Goal: Information Seeking & Learning: Compare options

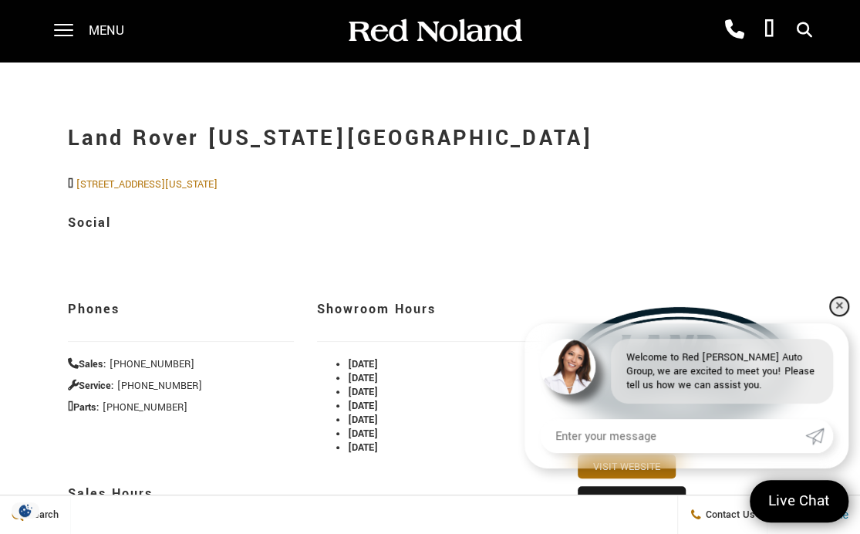
click at [837, 309] on link "✕" at bounding box center [839, 306] width 19 height 19
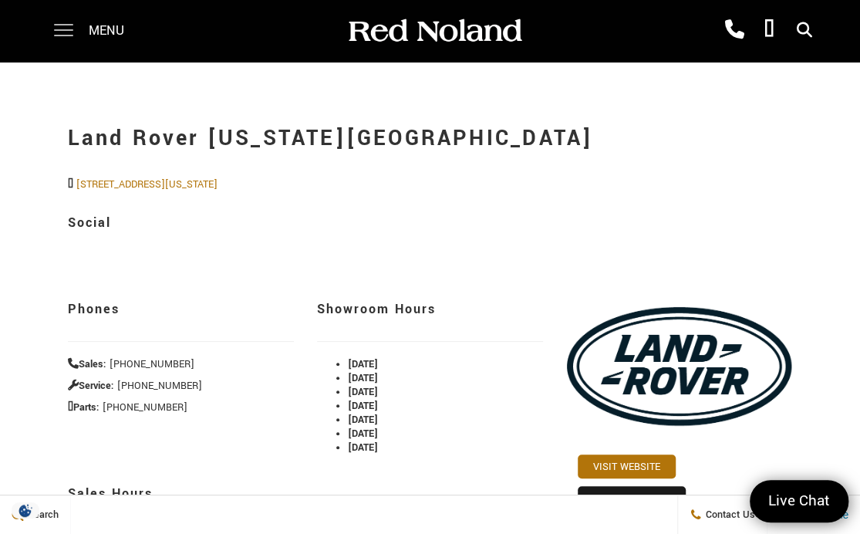
click at [62, 33] on span at bounding box center [63, 31] width 19 height 62
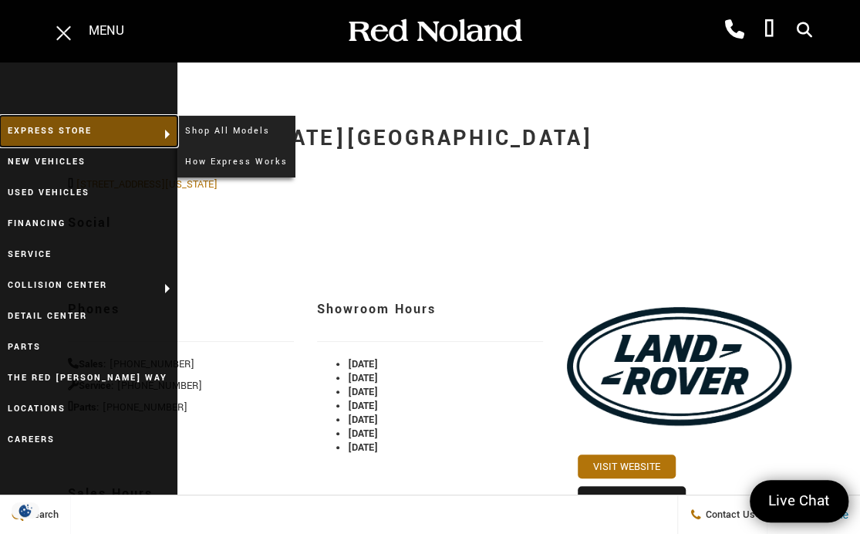
click at [49, 125] on link "EXPRESS STORE" at bounding box center [88, 131] width 177 height 31
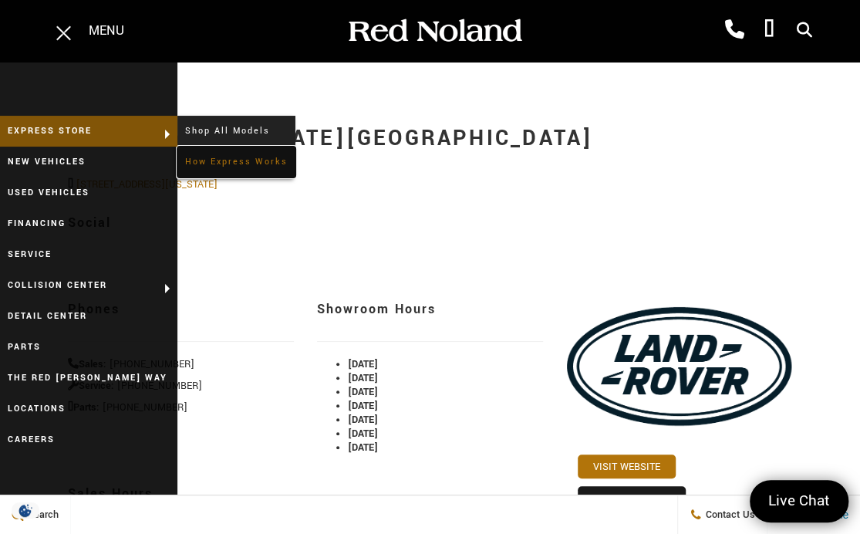
click at [222, 157] on link "How Express Works" at bounding box center [236, 162] width 118 height 31
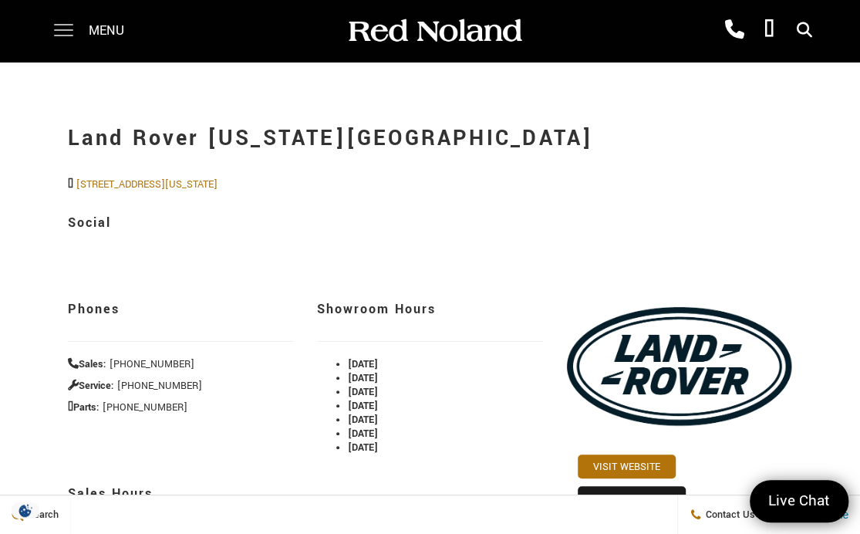
click at [63, 25] on span at bounding box center [63, 25] width 19 height 2
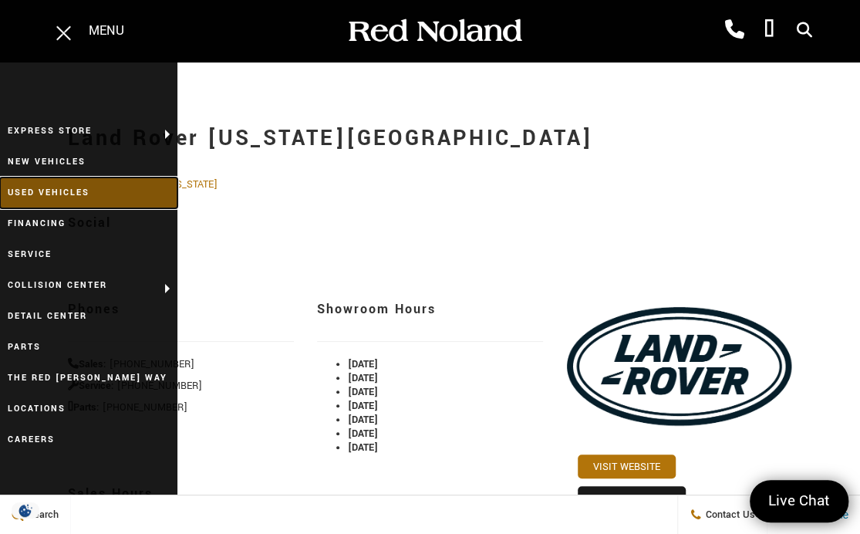
click at [44, 185] on link "Used Vehicles" at bounding box center [88, 192] width 177 height 31
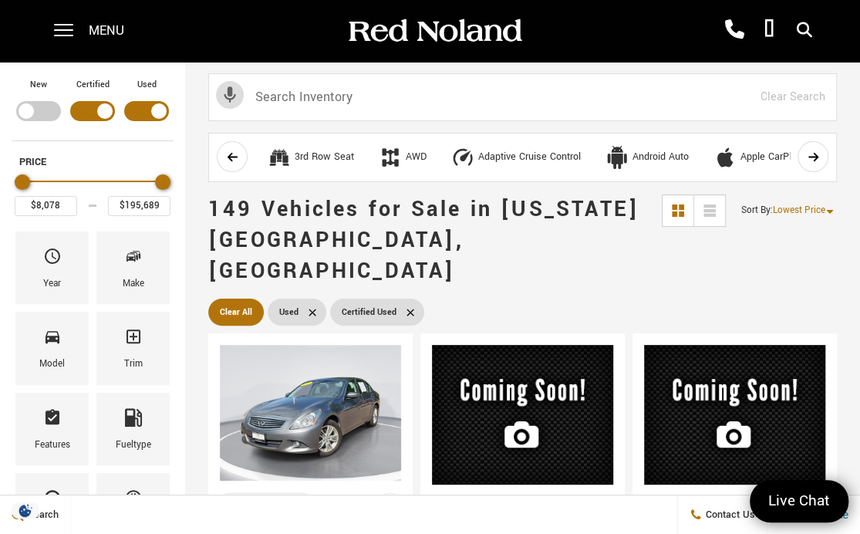
click at [150, 113] on div "Filter by Vehicle Type" at bounding box center [146, 111] width 45 height 20
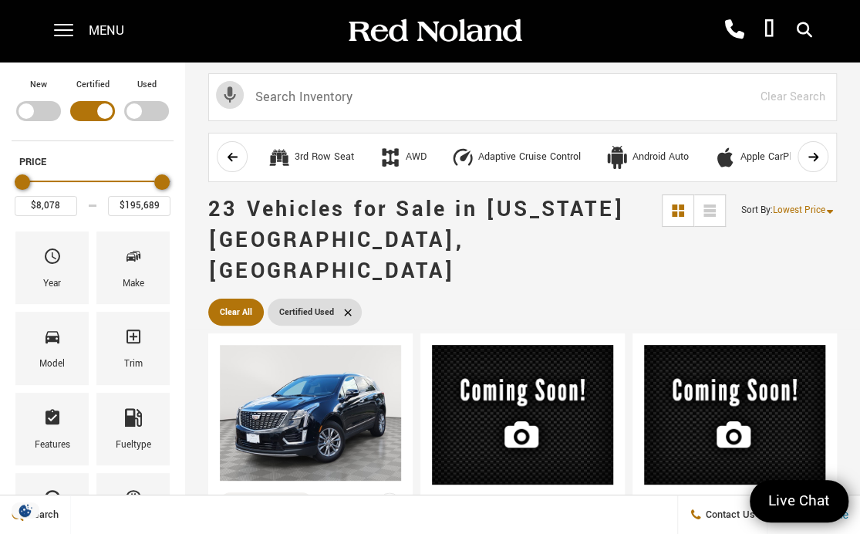
type input "$35,189"
type input "$96,884"
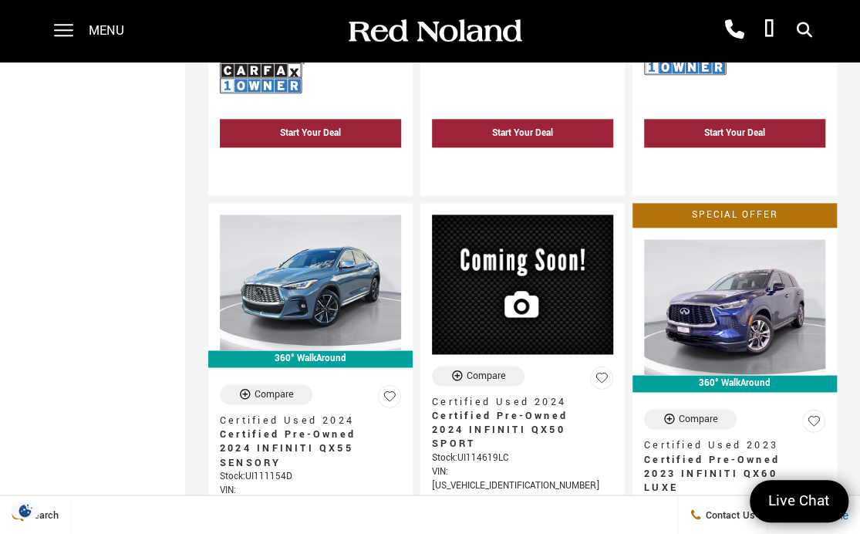
scroll to position [849, 0]
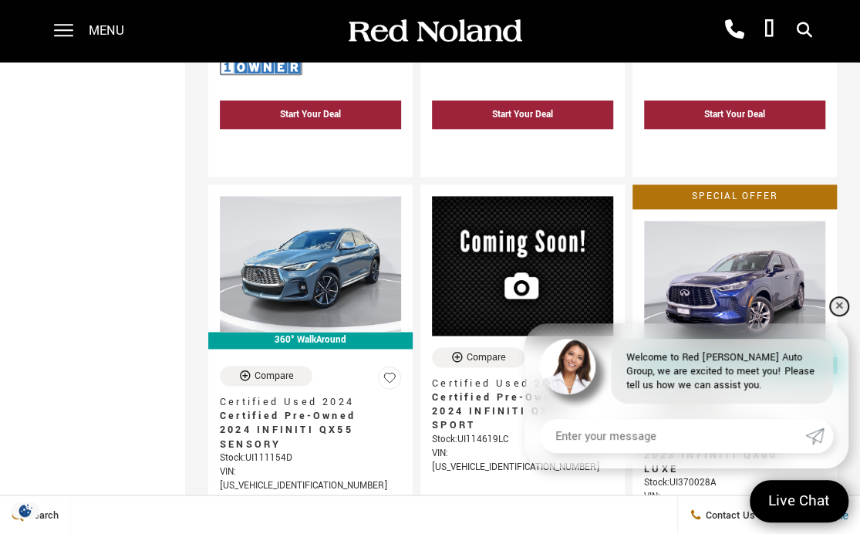
click at [840, 312] on link "✕" at bounding box center [839, 306] width 19 height 19
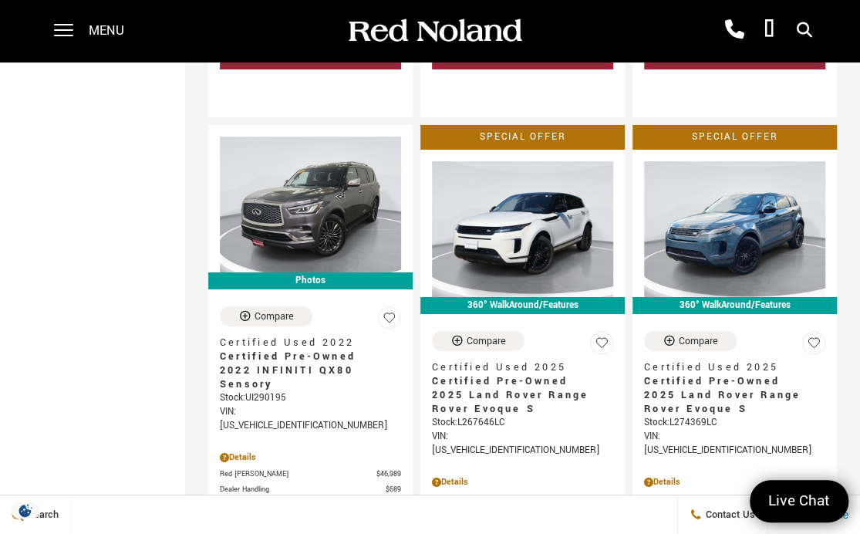
scroll to position [2333, 0]
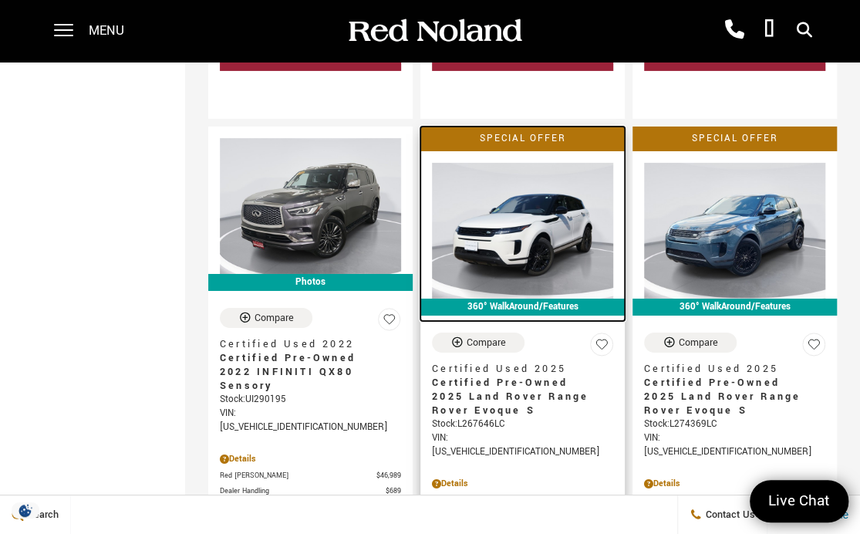
click at [563, 163] on img at bounding box center [522, 231] width 181 height 136
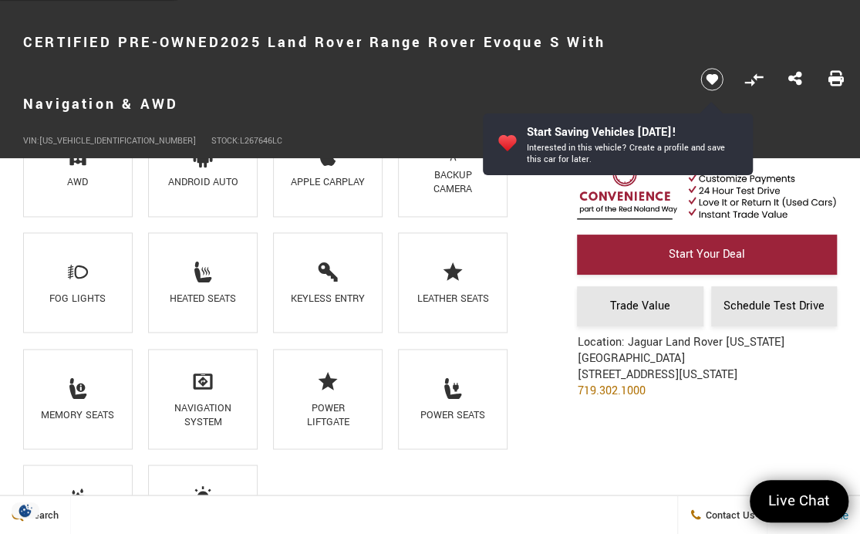
scroll to position [1217, 0]
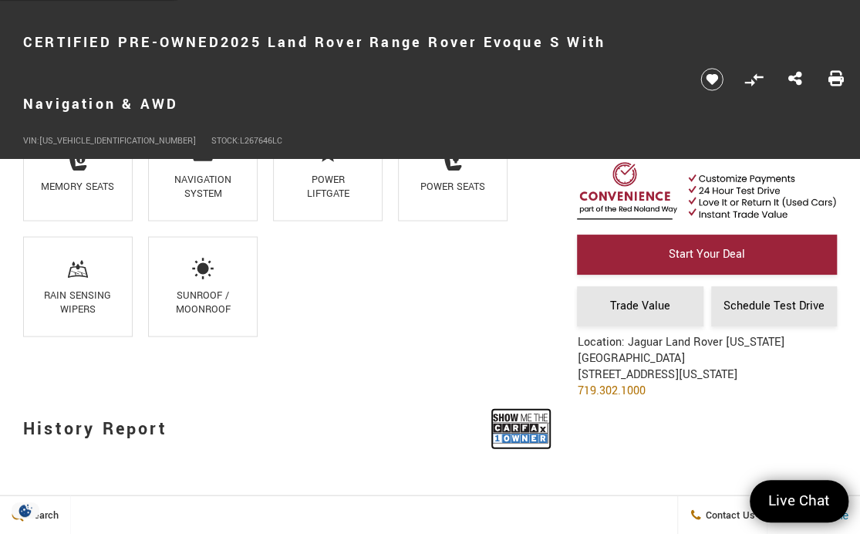
click at [522, 421] on img at bounding box center [521, 428] width 58 height 39
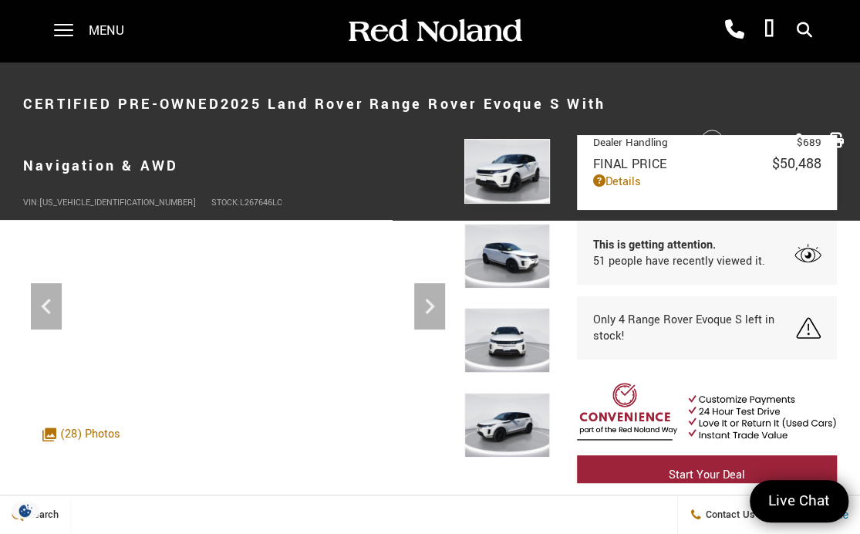
scroll to position [74, 0]
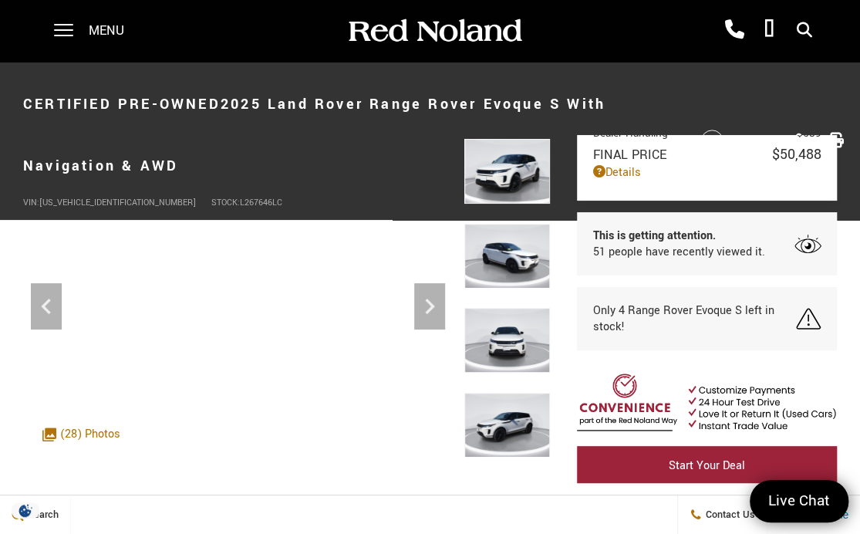
click at [722, 315] on span "Only 4 Range Rover Evoque S left in stock!" at bounding box center [694, 318] width 204 height 32
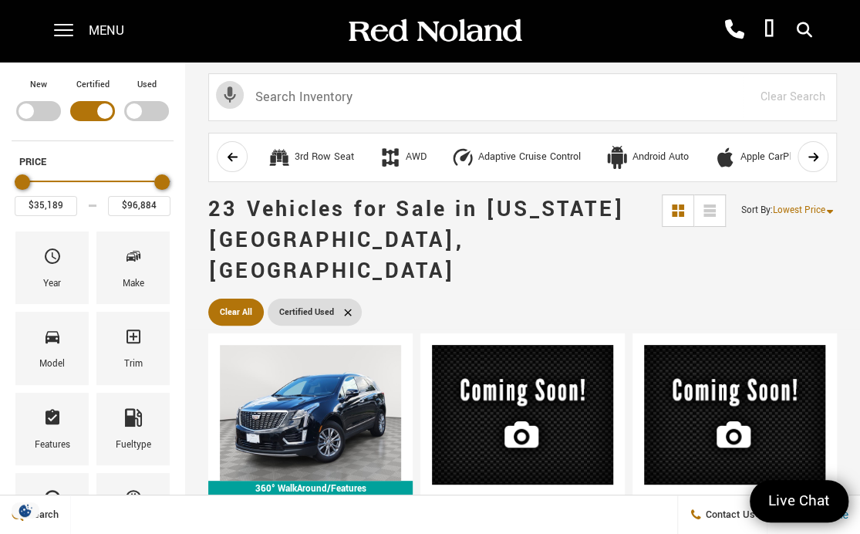
click at [148, 107] on div "Filter by Vehicle Type" at bounding box center [146, 111] width 45 height 20
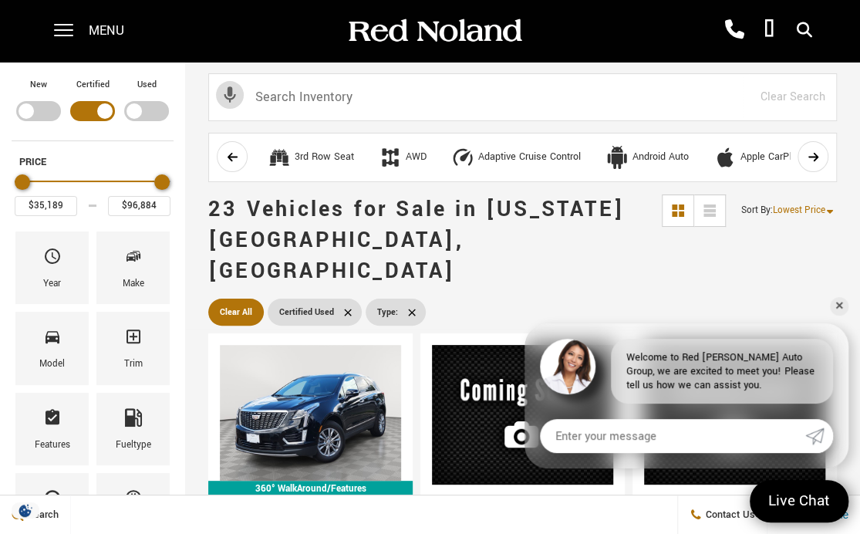
type input "$8,078"
type input "$195,689"
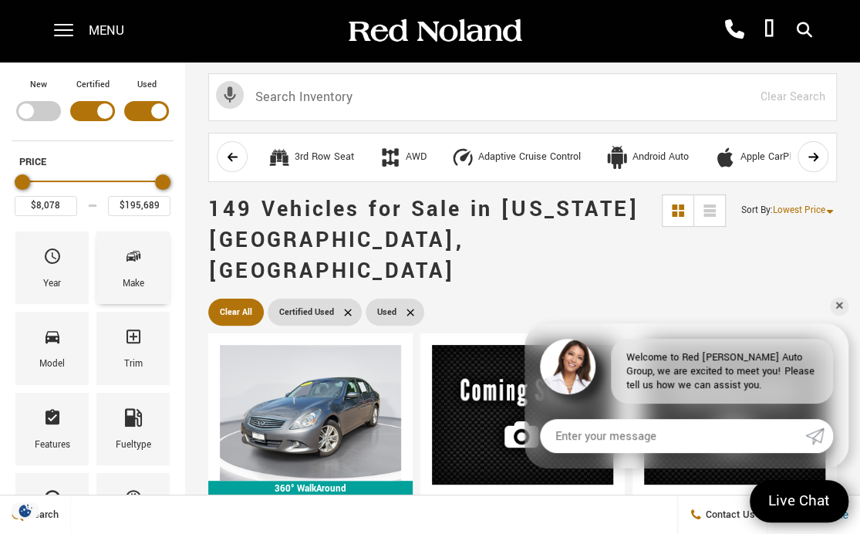
click at [147, 259] on div "Make" at bounding box center [132, 267] width 73 height 73
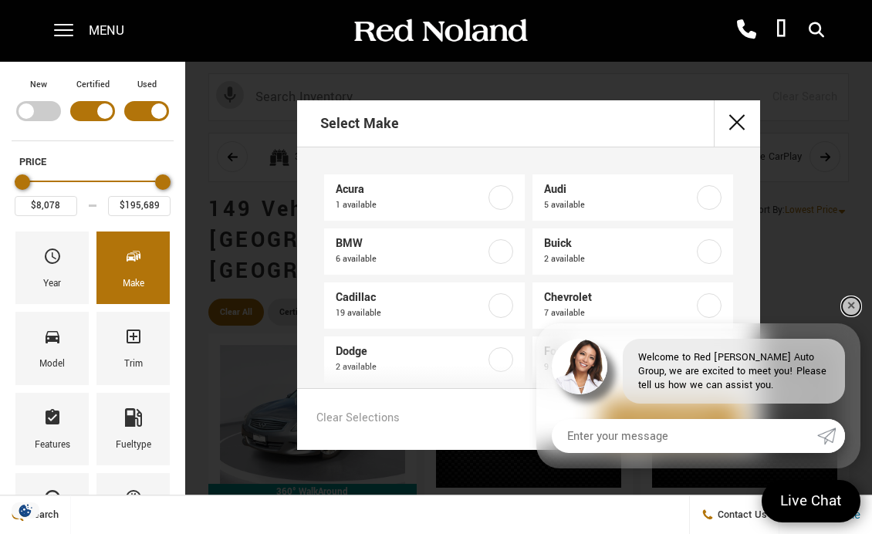
click at [849, 302] on link "✕" at bounding box center [851, 306] width 19 height 19
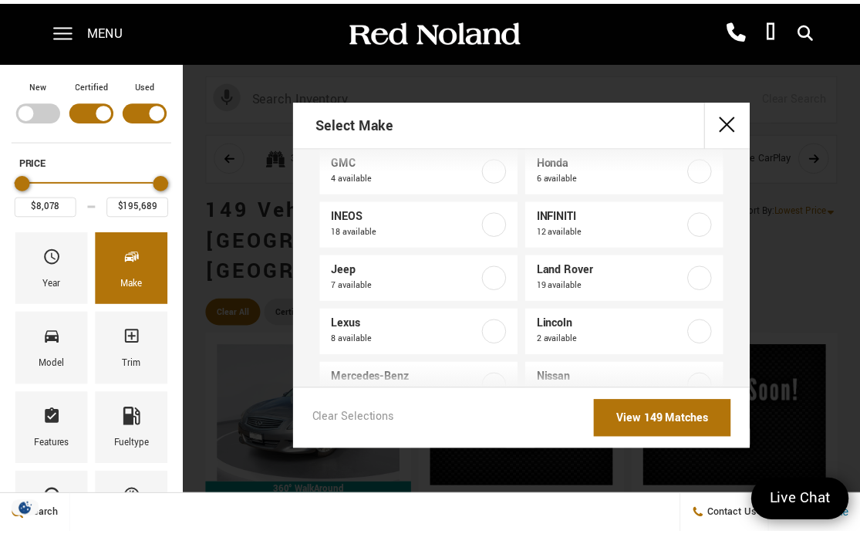
scroll to position [251, 0]
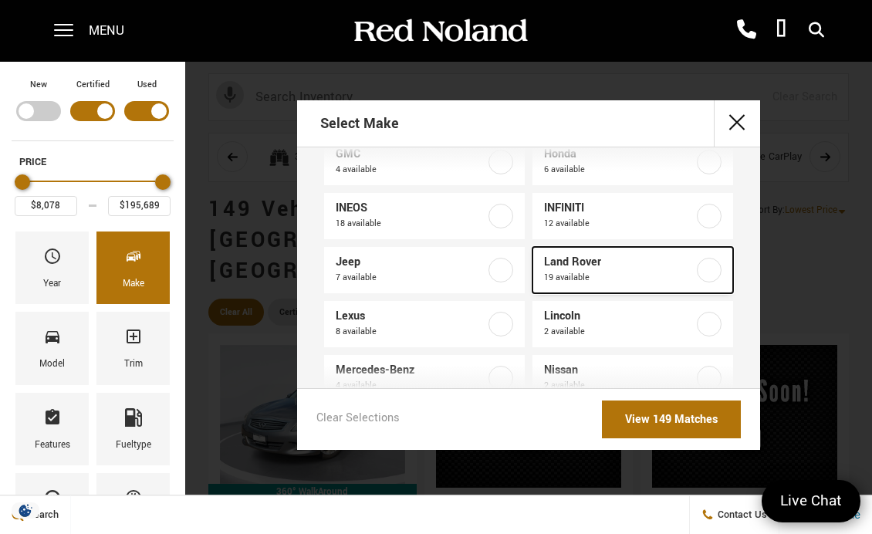
click at [633, 272] on span "19 available" at bounding box center [619, 277] width 151 height 15
type input "$10,706"
type input "$152,436"
checkbox input "true"
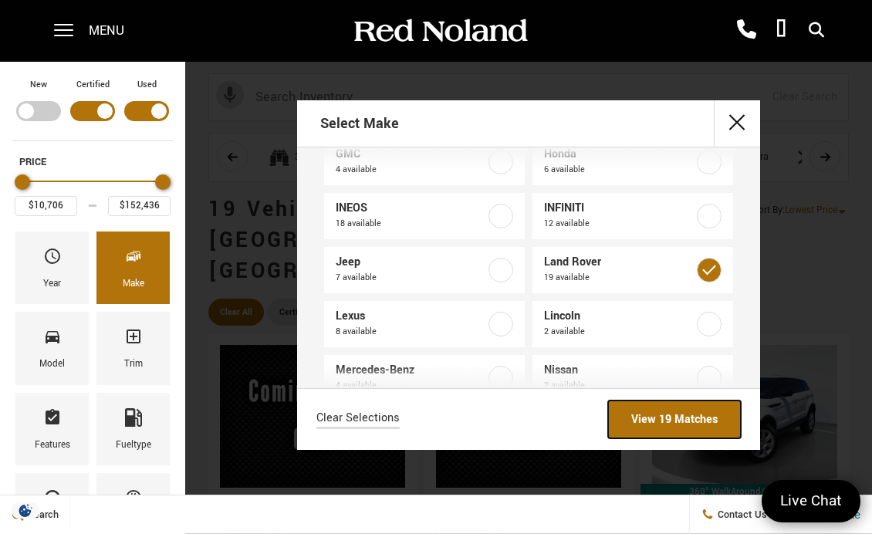
click at [680, 420] on link "View 19 Matches" at bounding box center [674, 419] width 133 height 38
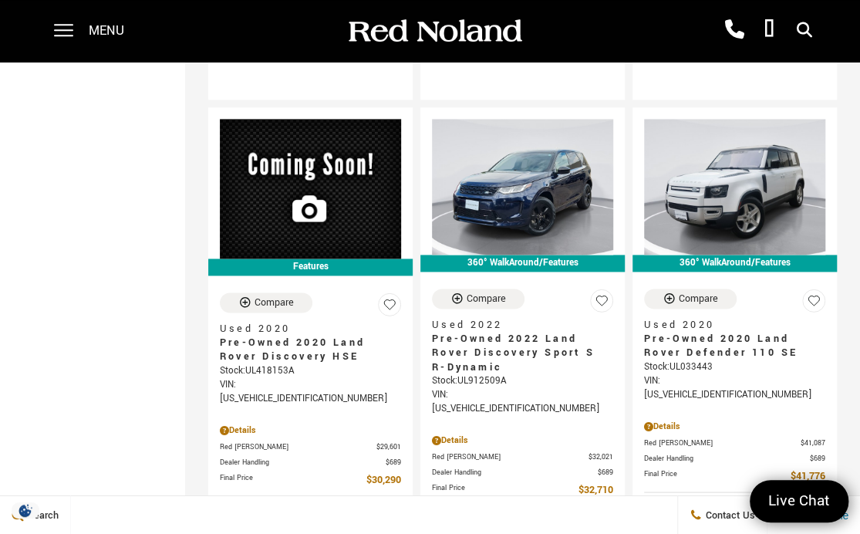
scroll to position [927, 0]
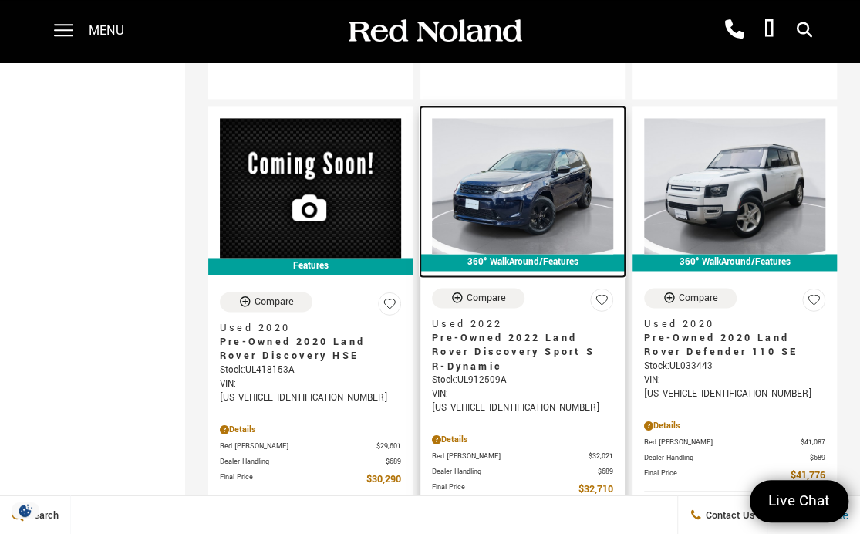
click at [553, 140] on img at bounding box center [522, 186] width 181 height 136
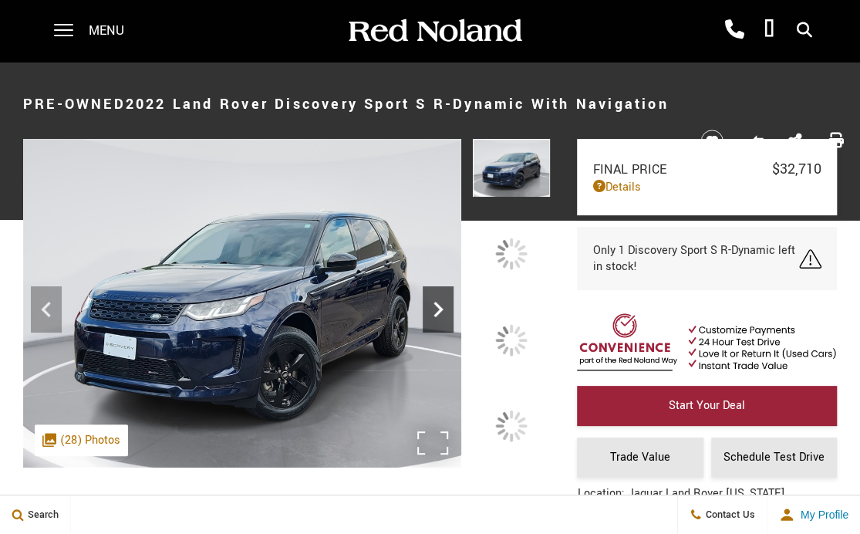
click at [454, 325] on icon at bounding box center [438, 309] width 31 height 31
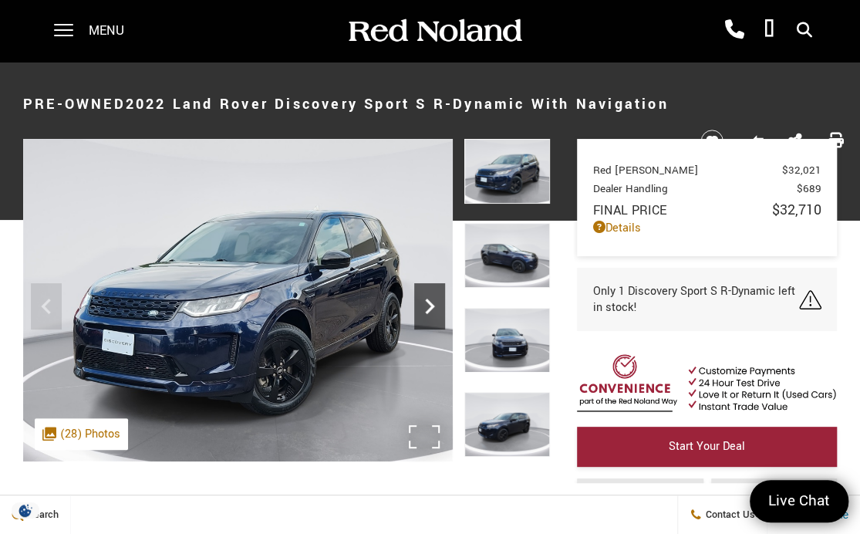
click at [112, 447] on div ".cls-1, .cls-3 { fill: #c50033; } .cls-1 { clip-rule: evenodd; } .cls-2 { clip-…" at bounding box center [81, 434] width 93 height 32
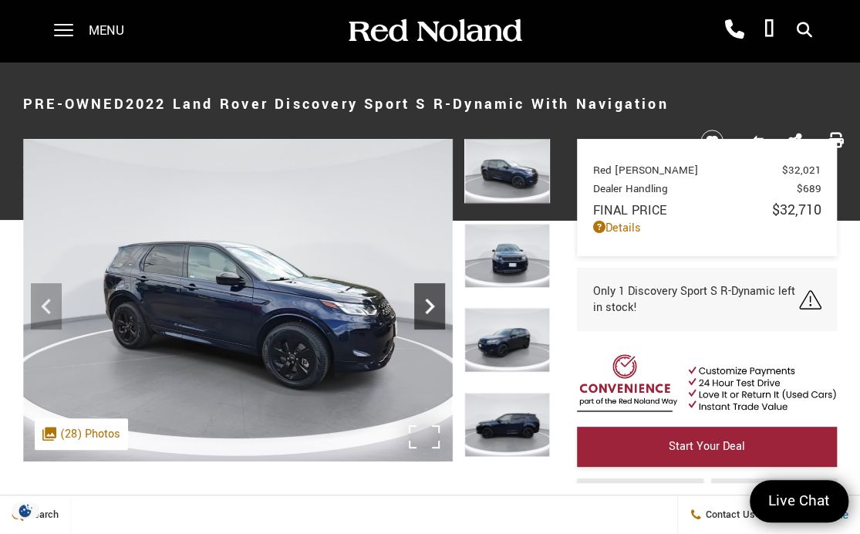
click at [94, 429] on div ".cls-1, .cls-3 { fill: #c50033; } .cls-1 { clip-rule: evenodd; } .cls-2 { clip-…" at bounding box center [81, 434] width 93 height 32
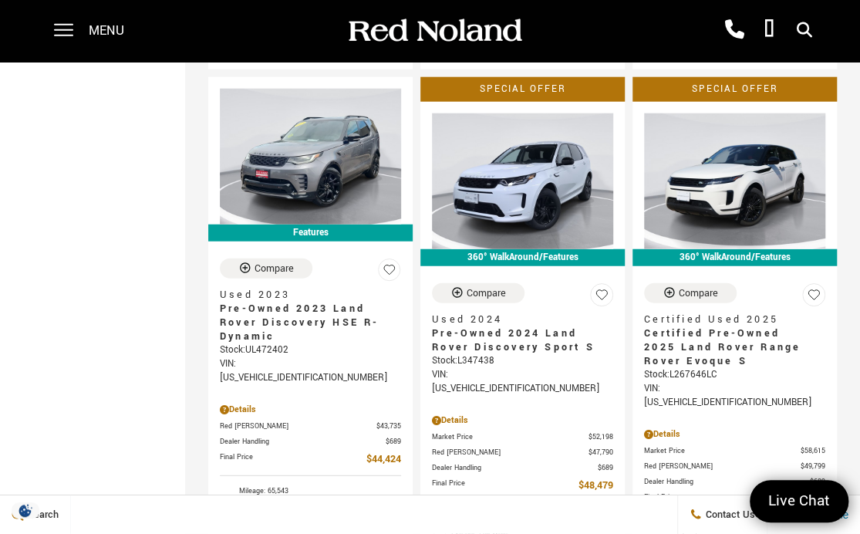
scroll to position [1653, 0]
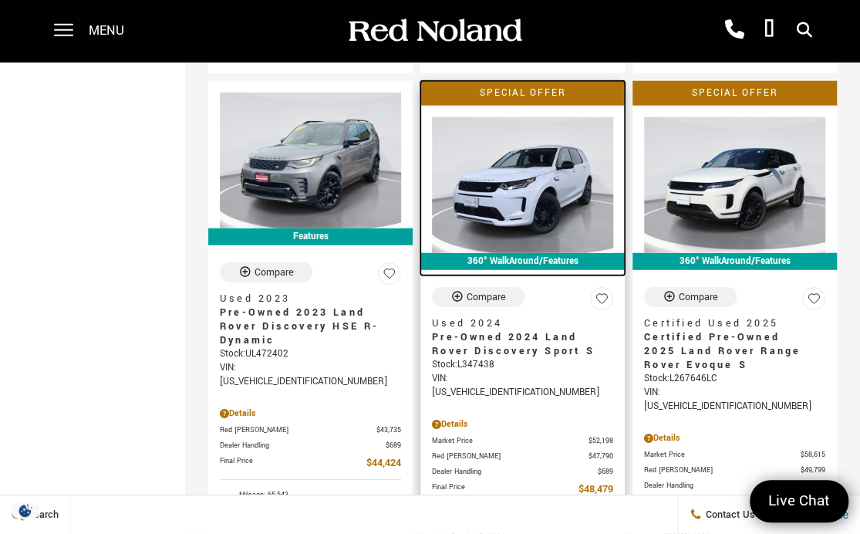
click at [546, 143] on img at bounding box center [522, 185] width 181 height 136
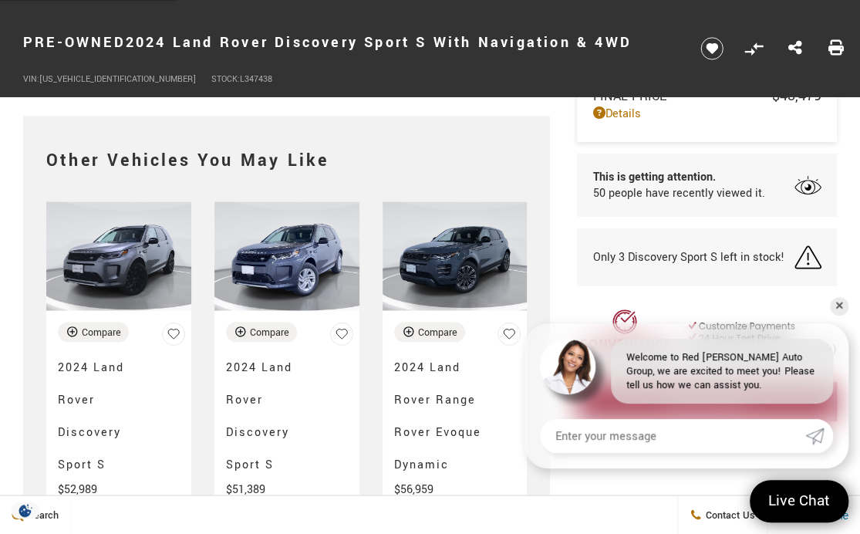
scroll to position [3609, 0]
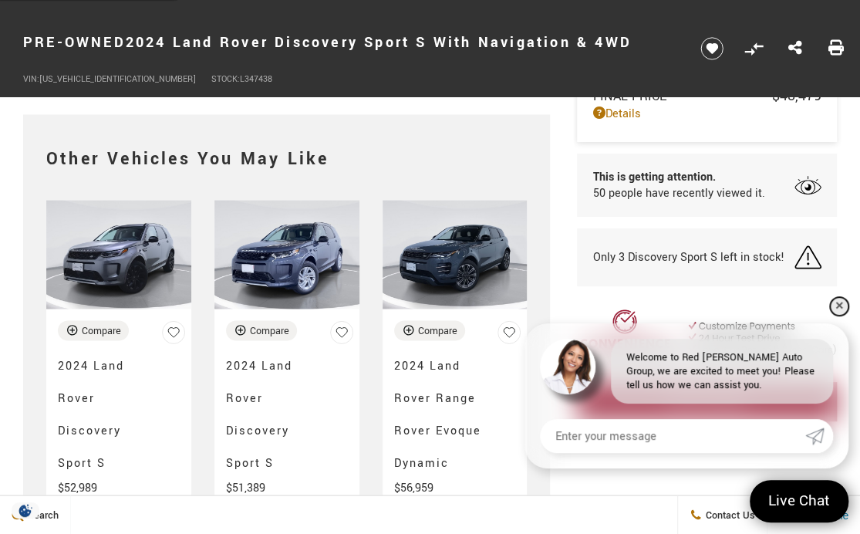
click at [839, 310] on link "✕" at bounding box center [839, 306] width 19 height 19
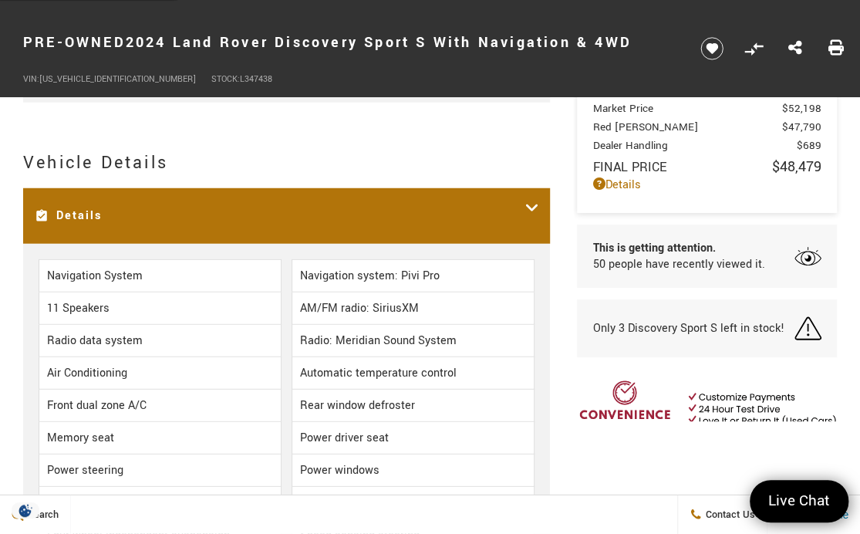
scroll to position [1760, 0]
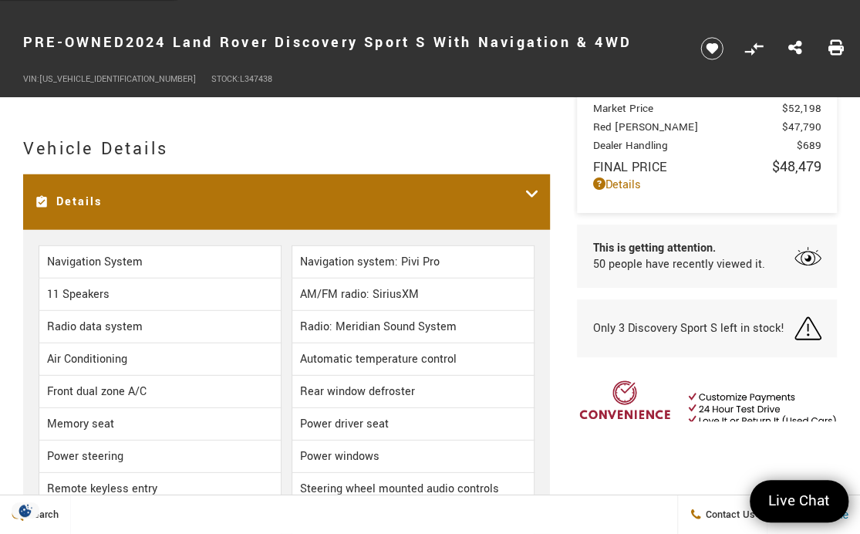
click at [528, 186] on icon at bounding box center [532, 202] width 14 height 32
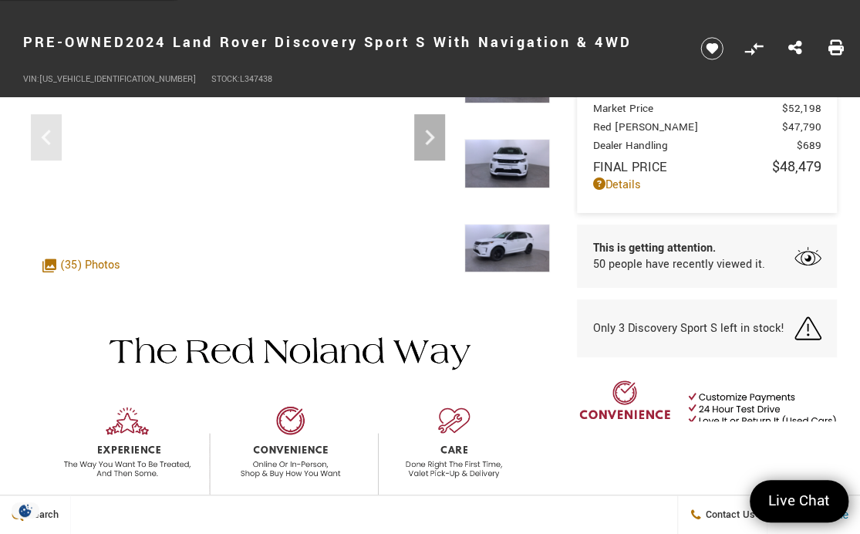
scroll to position [0, 0]
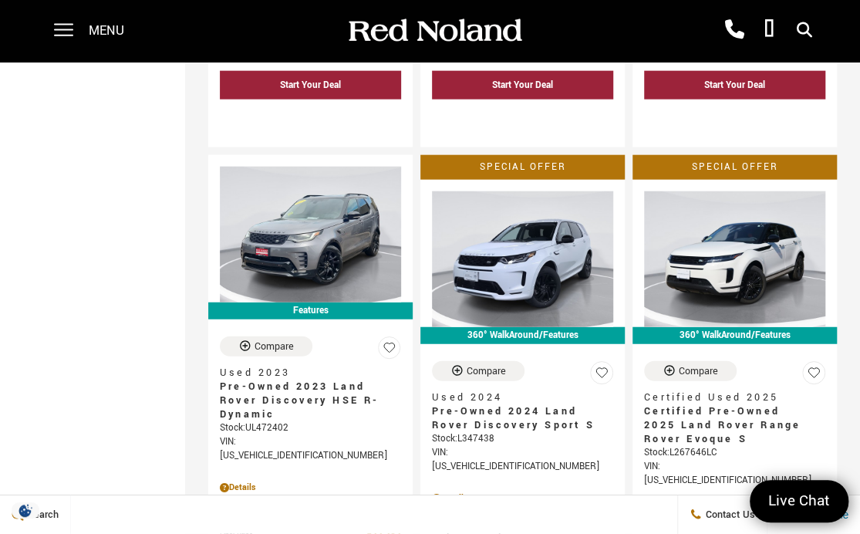
scroll to position [1612, 0]
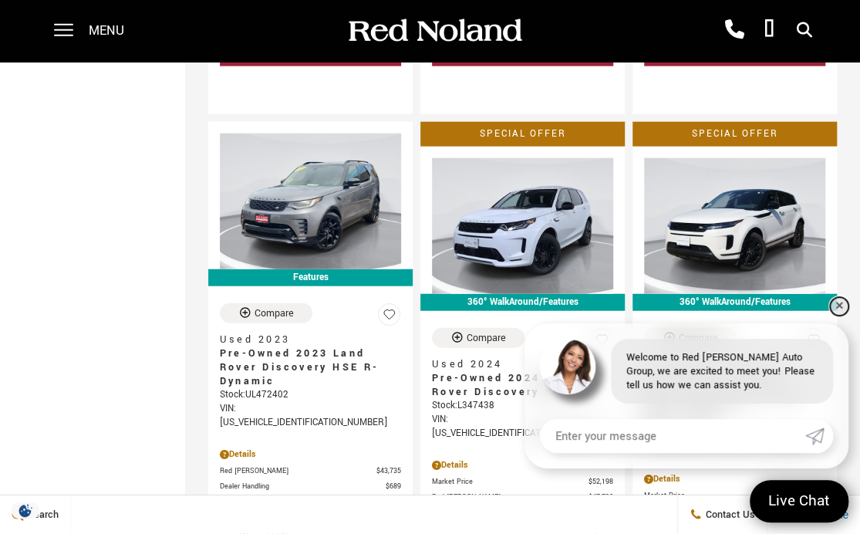
click at [838, 301] on link "✕" at bounding box center [839, 306] width 19 height 19
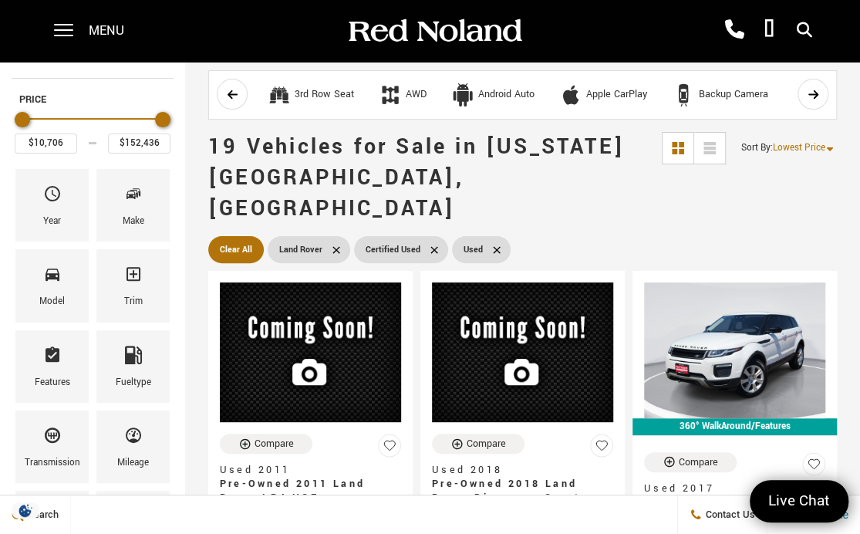
scroll to position [0, 0]
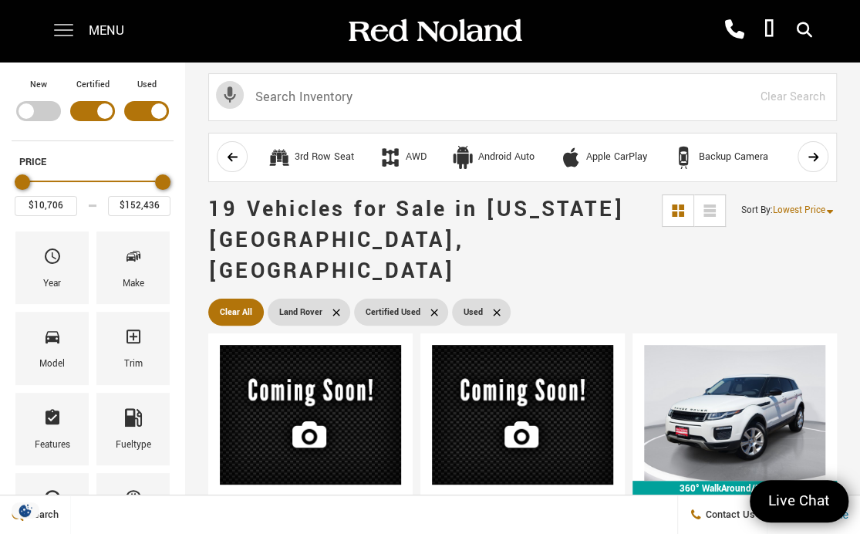
click at [59, 22] on span at bounding box center [63, 31] width 19 height 62
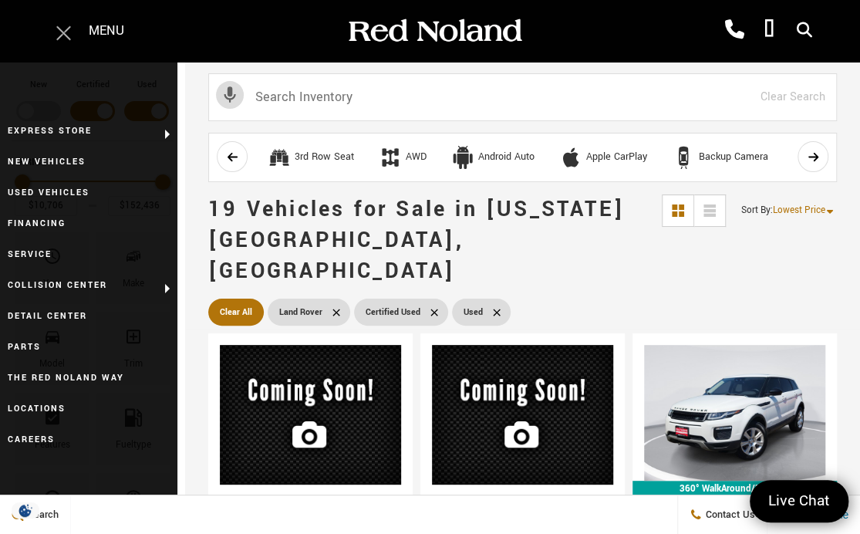
click at [57, 26] on span at bounding box center [63, 32] width 15 height 15
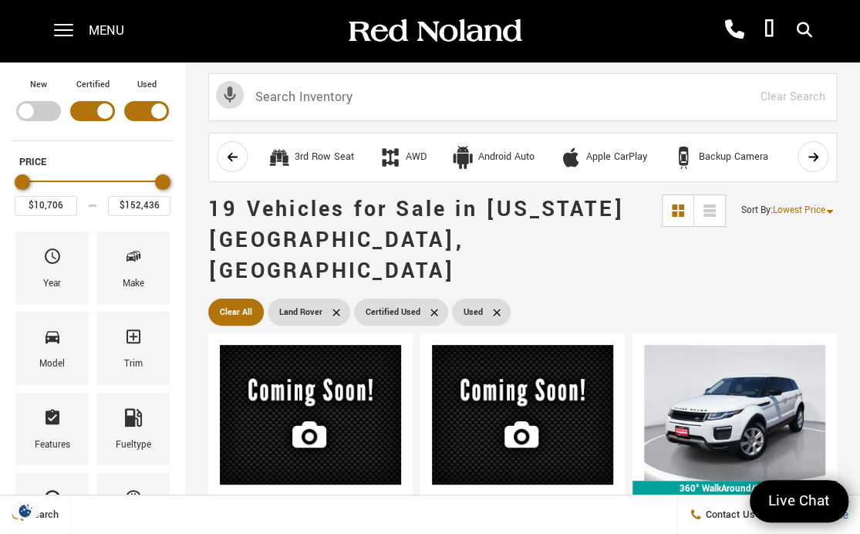
click at [25, 109] on div "Filter by Vehicle Type" at bounding box center [38, 111] width 45 height 20
type input "$166,622"
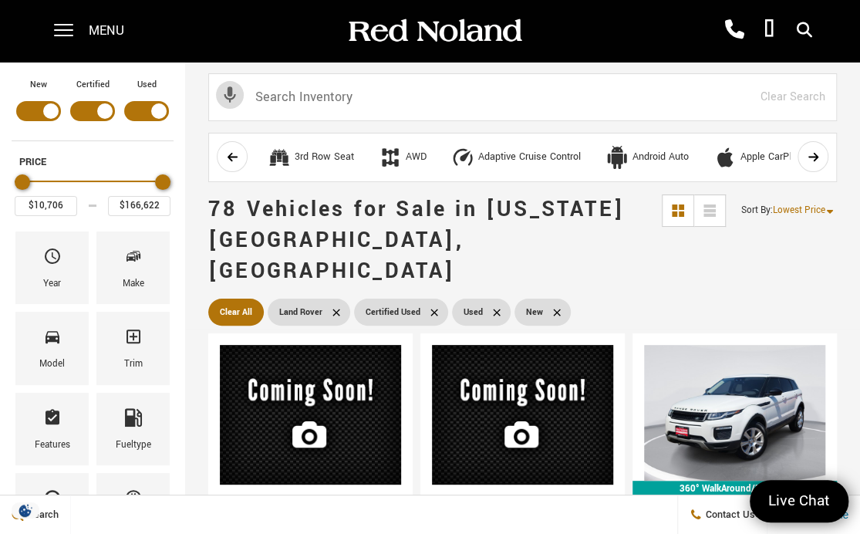
click at [98, 110] on div "Filter by Vehicle Type" at bounding box center [92, 111] width 45 height 20
click at [157, 105] on div "Filter by Vehicle Type" at bounding box center [146, 111] width 45 height 20
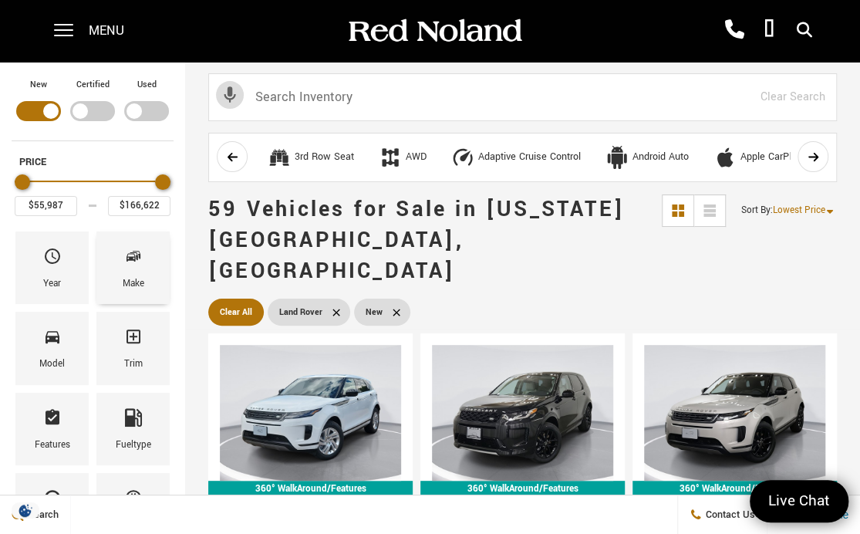
click at [131, 261] on icon "Make" at bounding box center [133, 256] width 19 height 19
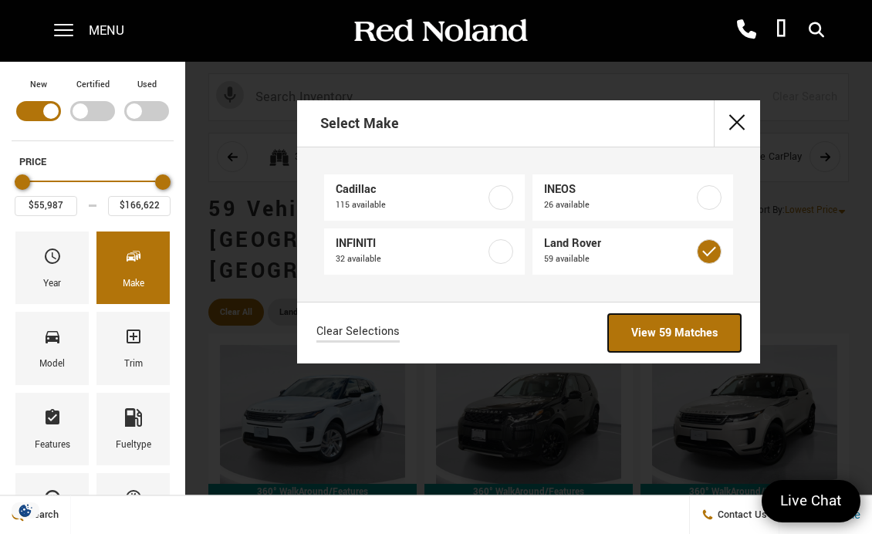
click at [720, 333] on link "View 59 Matches" at bounding box center [674, 333] width 133 height 38
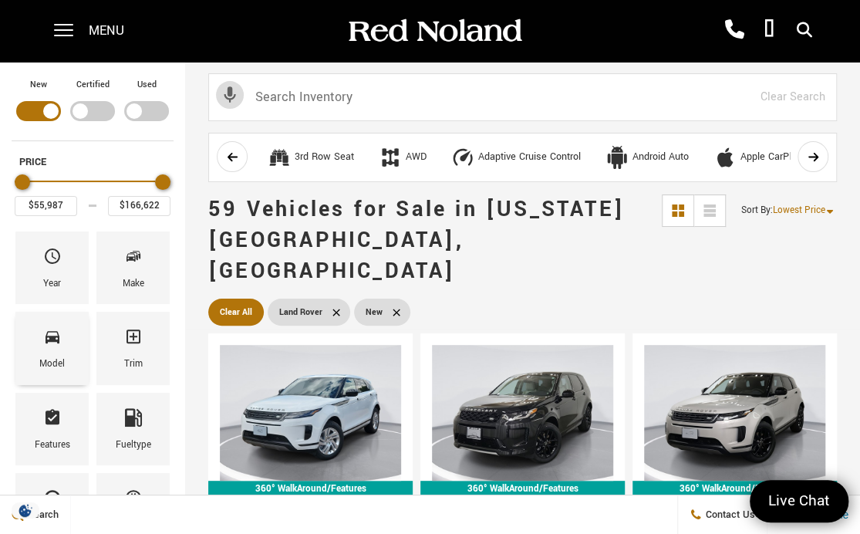
click at [46, 347] on span "Model" at bounding box center [52, 339] width 19 height 32
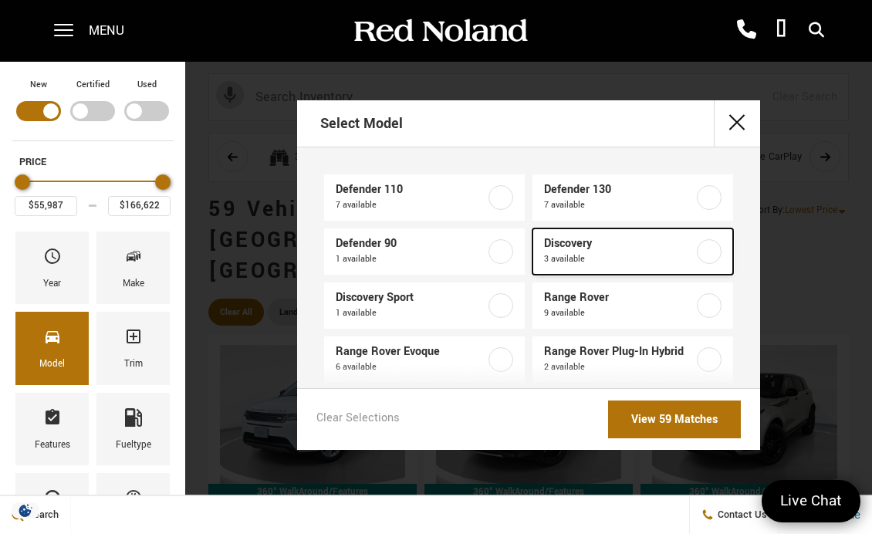
click at [697, 247] on label at bounding box center [709, 251] width 25 height 25
type input "$74,519"
type input "$88,694"
checkbox input "true"
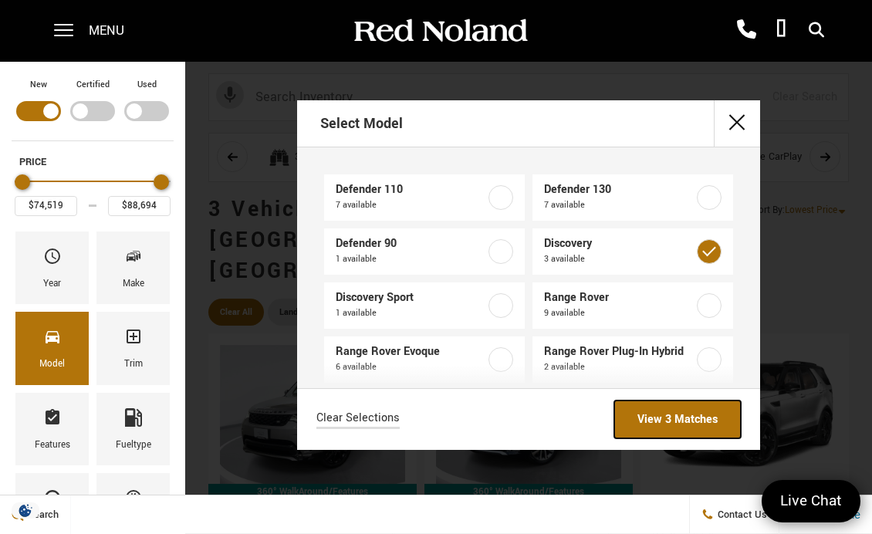
click at [702, 423] on link "View 3 Matches" at bounding box center [677, 419] width 127 height 38
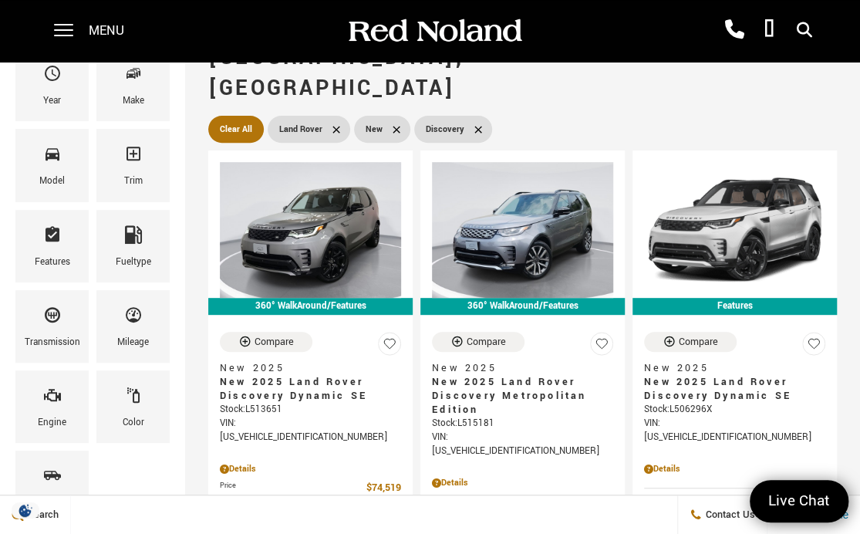
scroll to position [168, 0]
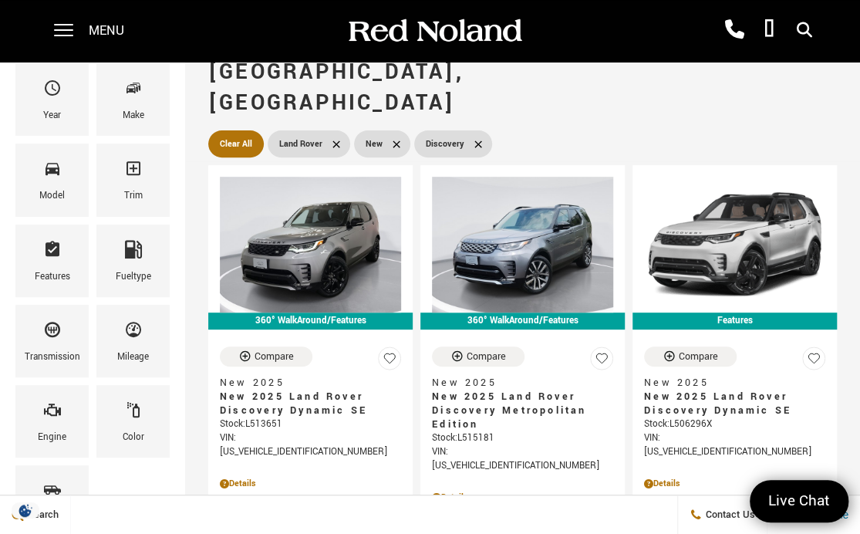
click at [473, 138] on icon at bounding box center [478, 144] width 12 height 12
type input "$55,987"
type input "$166,622"
checkbox input "false"
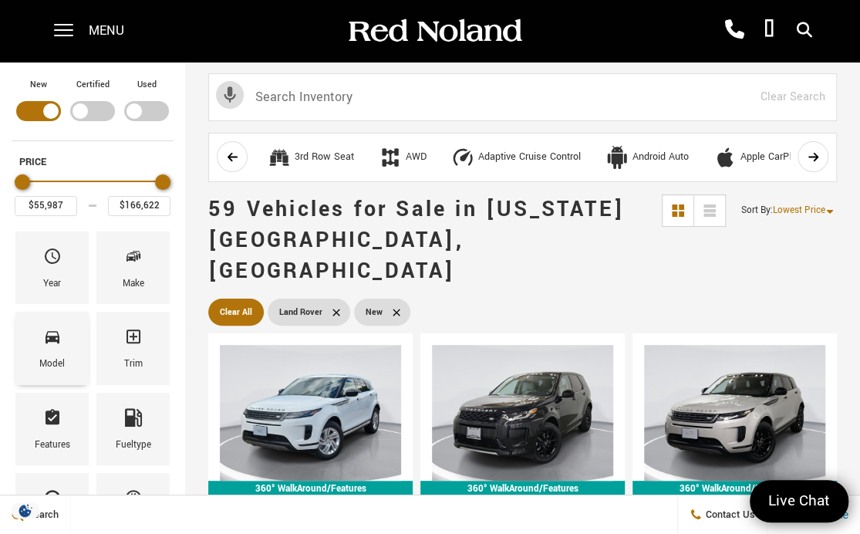
click at [52, 344] on icon "Model" at bounding box center [52, 336] width 19 height 19
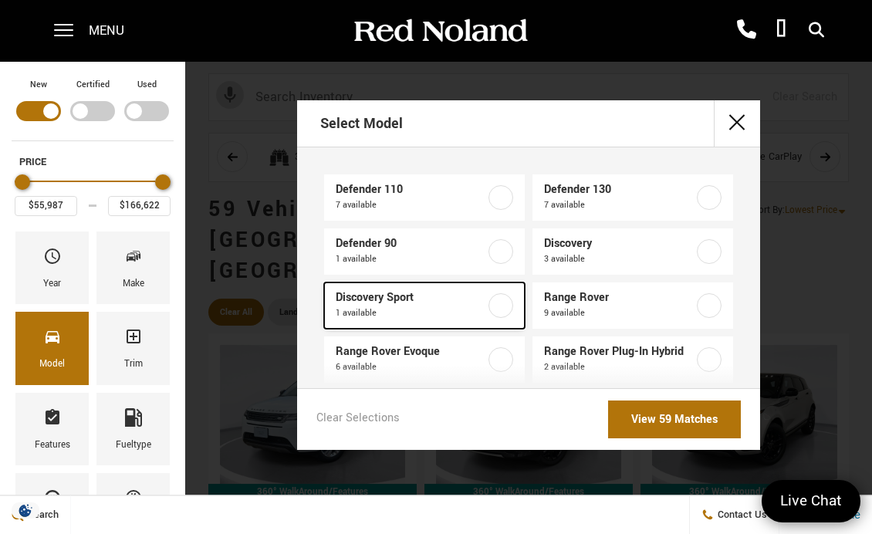
click at [492, 302] on label at bounding box center [500, 305] width 25 height 25
type input "$58,348"
checkbox input "true"
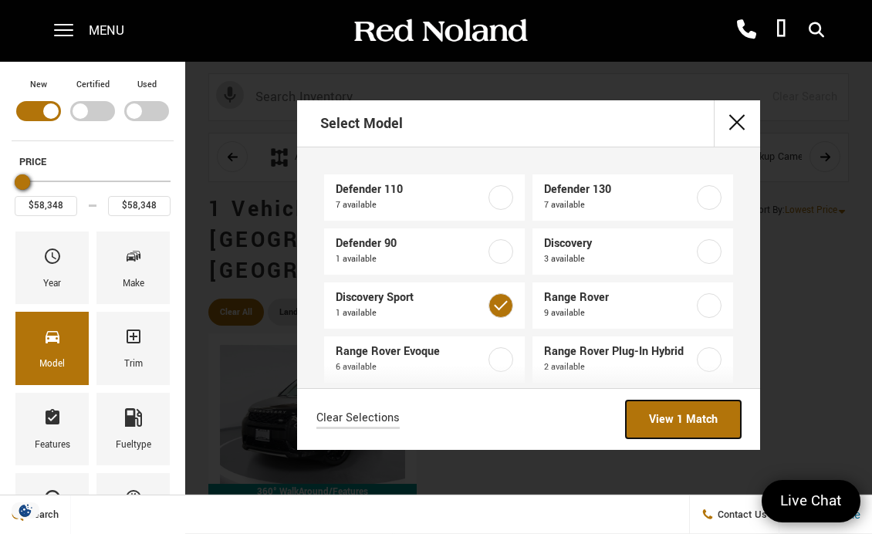
click at [699, 420] on link "View 1 Match" at bounding box center [683, 419] width 115 height 38
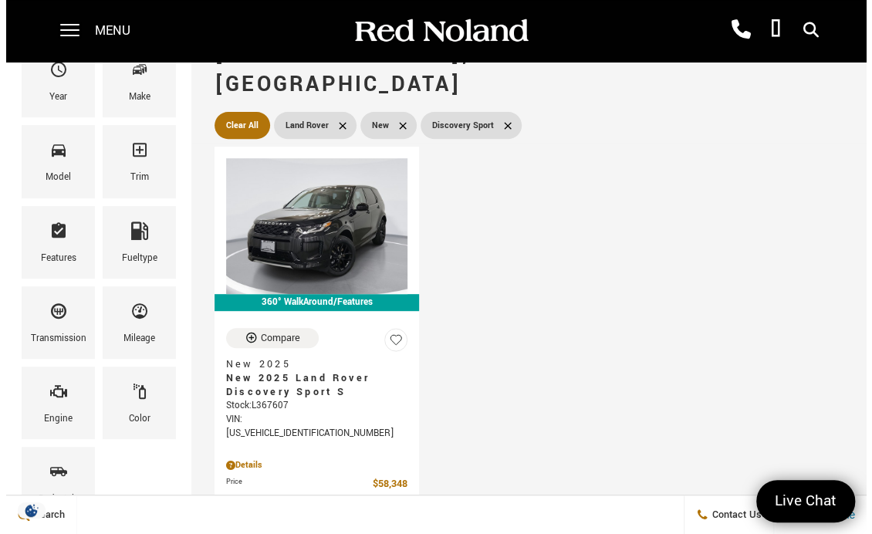
scroll to position [186, 0]
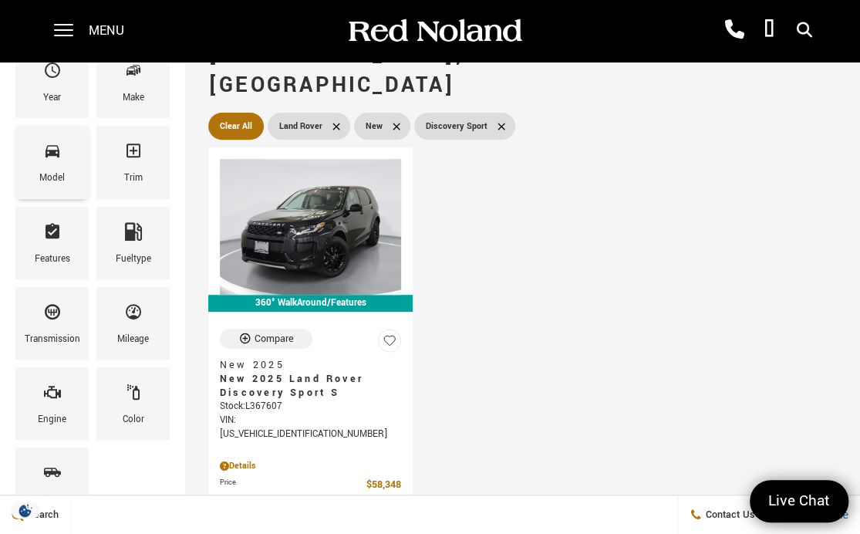
click at [54, 165] on span "Model" at bounding box center [52, 153] width 19 height 32
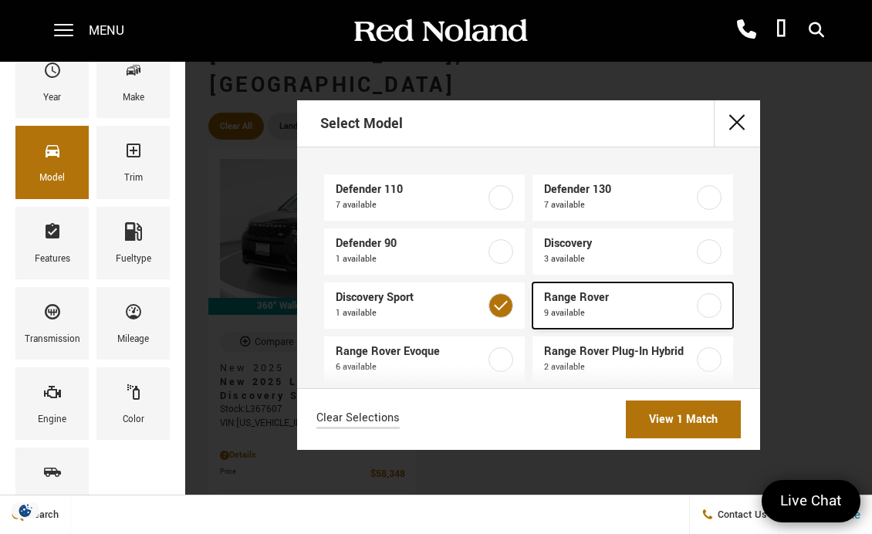
click at [697, 312] on label at bounding box center [709, 305] width 25 height 25
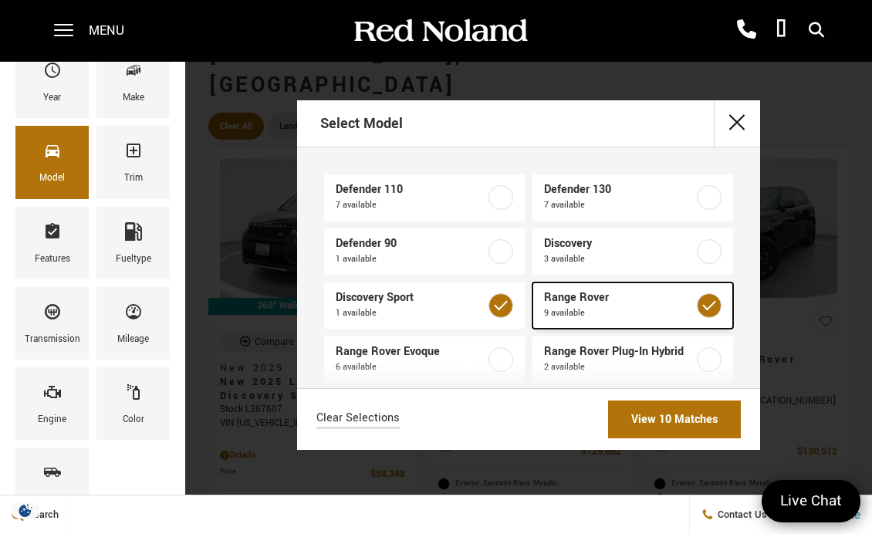
type input "$166,622"
checkbox input "true"
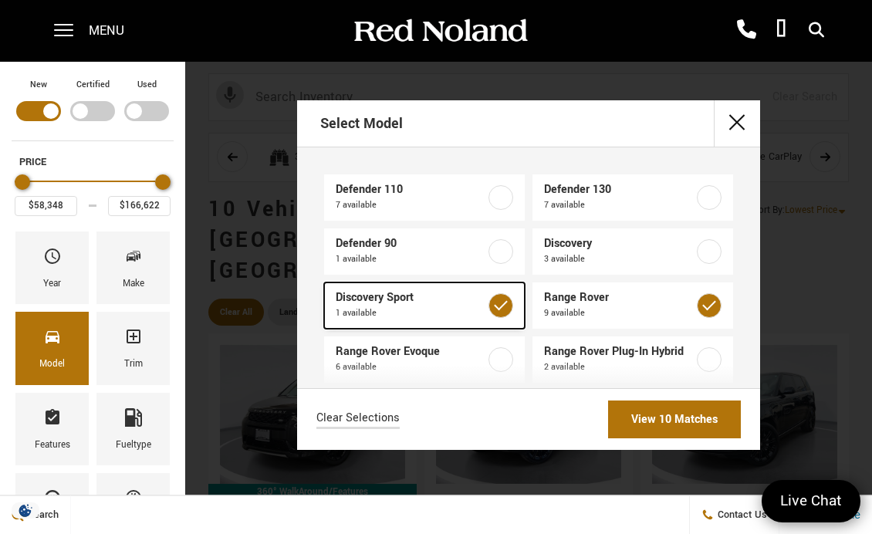
click at [498, 297] on label at bounding box center [500, 305] width 25 height 25
type input "$129,662"
checkbox input "false"
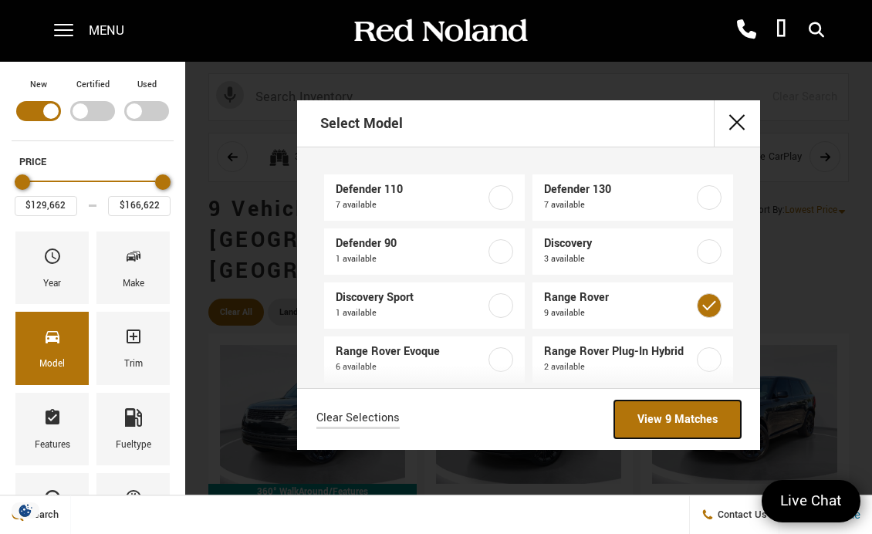
click at [696, 418] on link "View 9 Matches" at bounding box center [677, 419] width 127 height 38
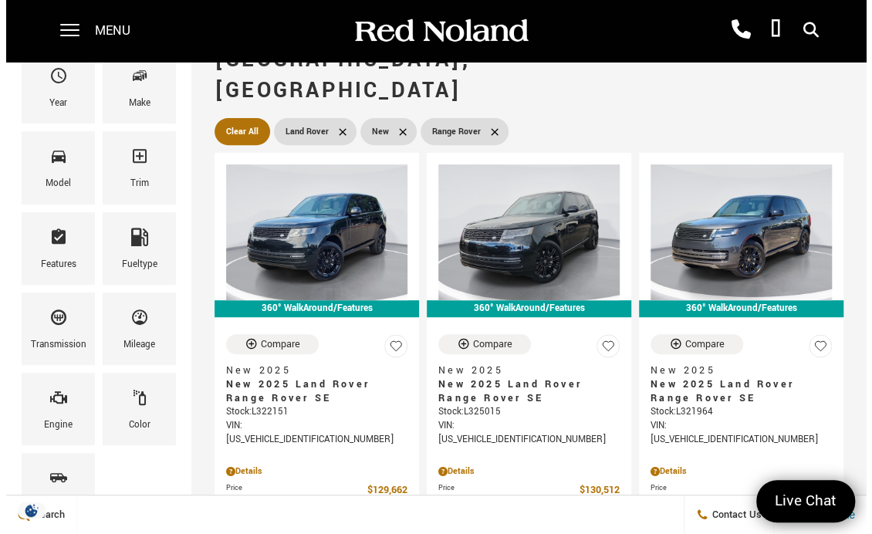
scroll to position [160, 0]
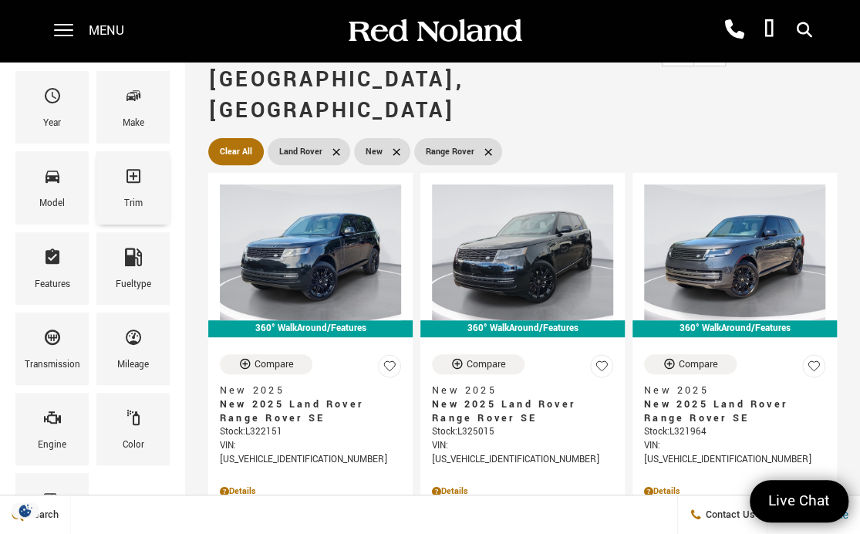
click at [130, 179] on icon "Trim" at bounding box center [133, 176] width 19 height 19
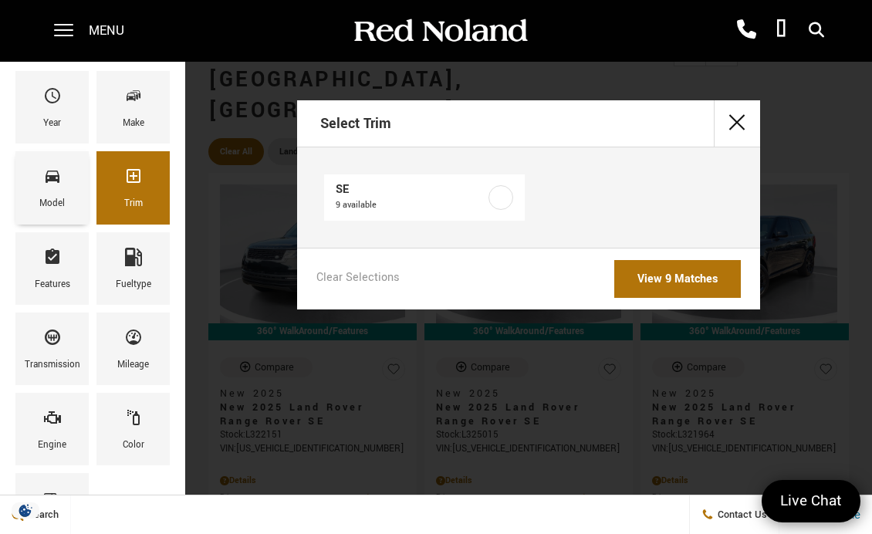
click at [44, 190] on span "Model" at bounding box center [52, 179] width 19 height 32
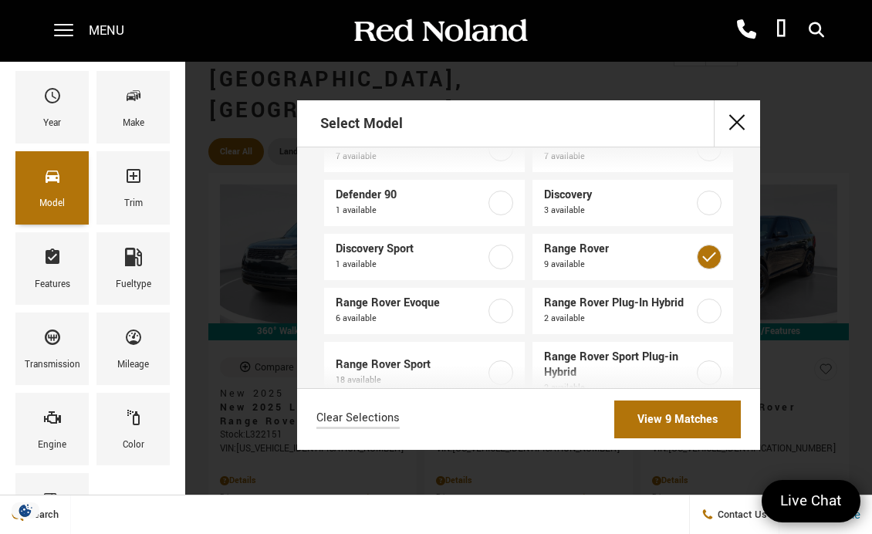
scroll to position [74, 0]
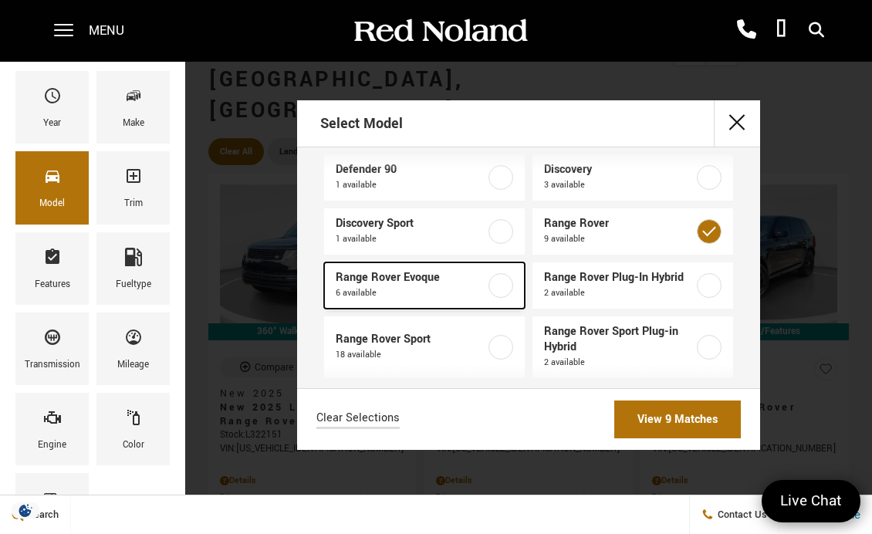
click at [495, 289] on label at bounding box center [500, 285] width 25 height 25
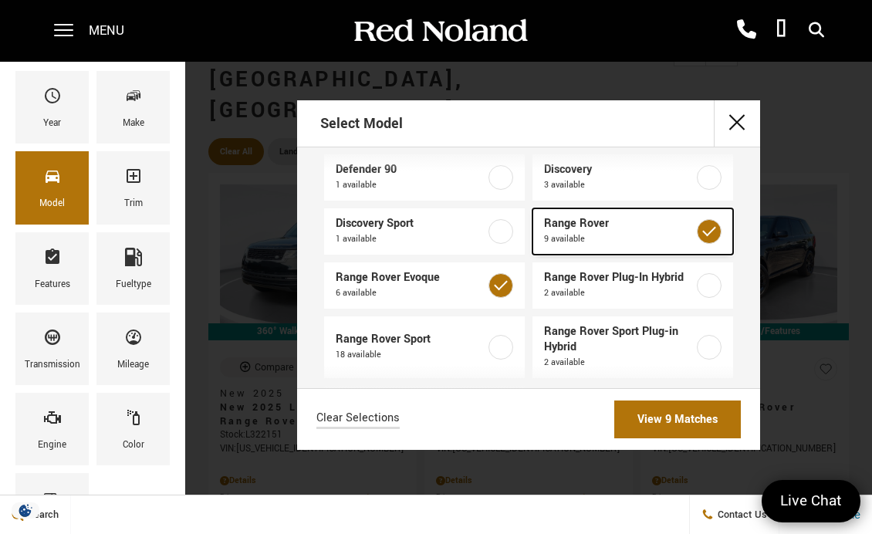
click at [697, 233] on label at bounding box center [709, 231] width 25 height 25
type input "$55,987"
checkbox input "true"
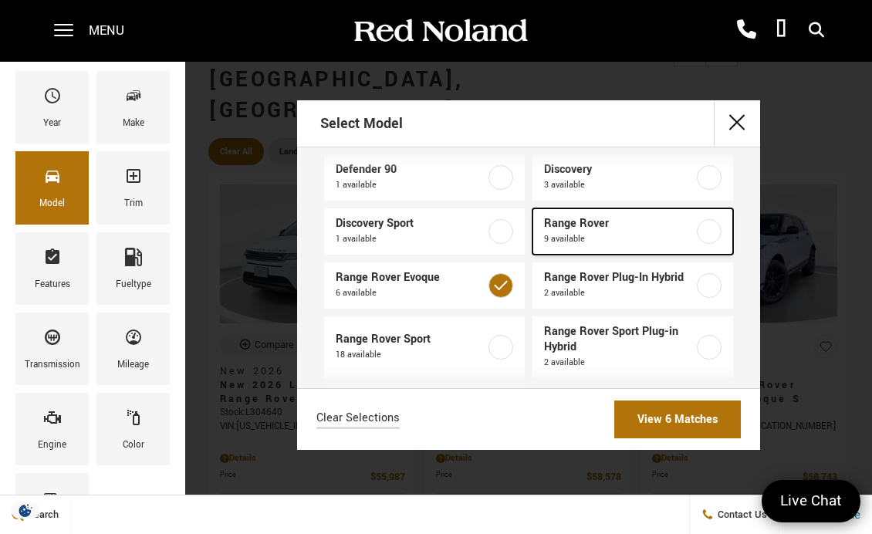
type input "$63,093"
checkbox input "false"
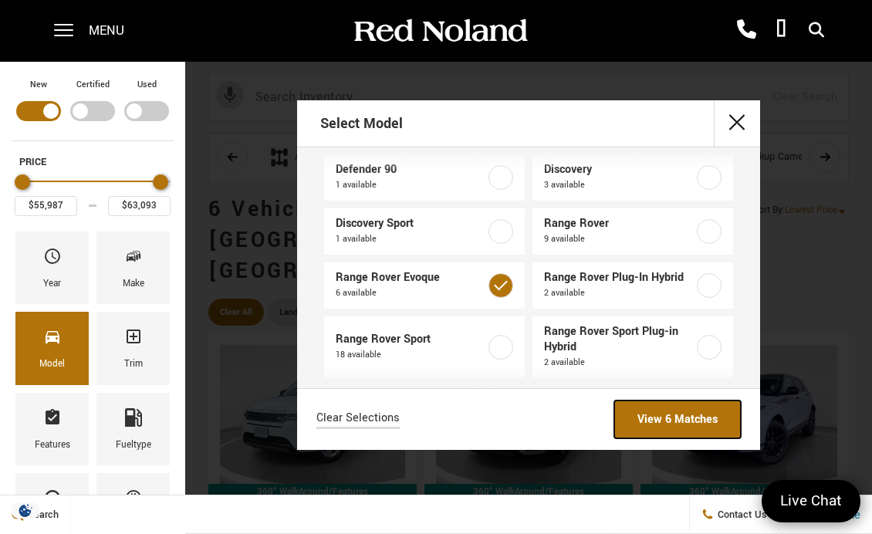
click at [692, 415] on link "View 6 Matches" at bounding box center [677, 419] width 127 height 38
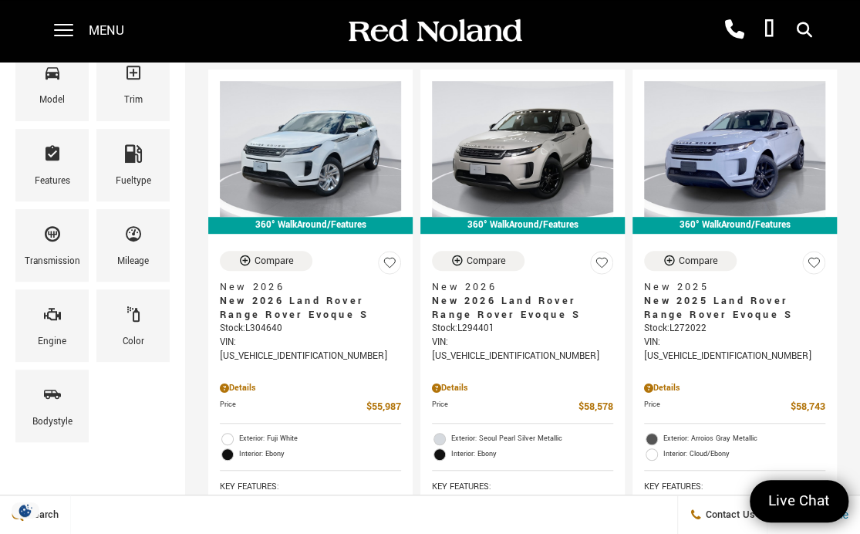
scroll to position [267, 0]
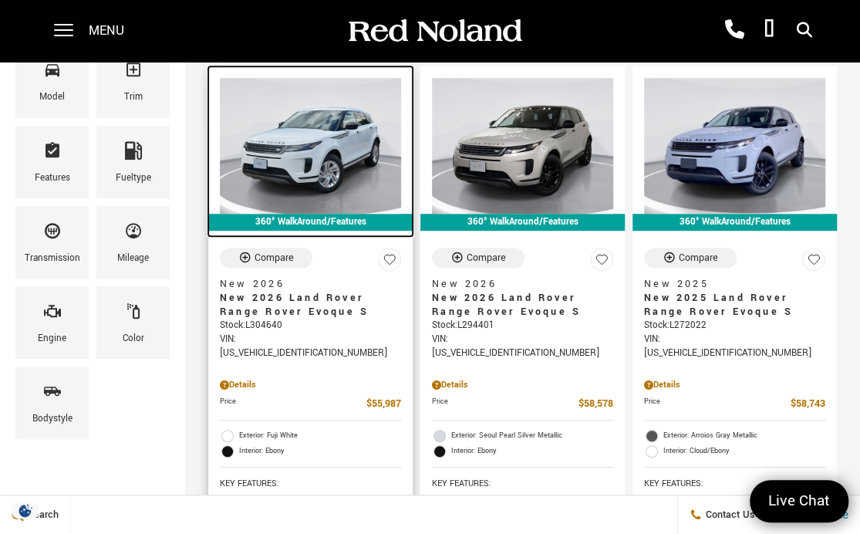
click at [319, 110] on img at bounding box center [310, 146] width 181 height 136
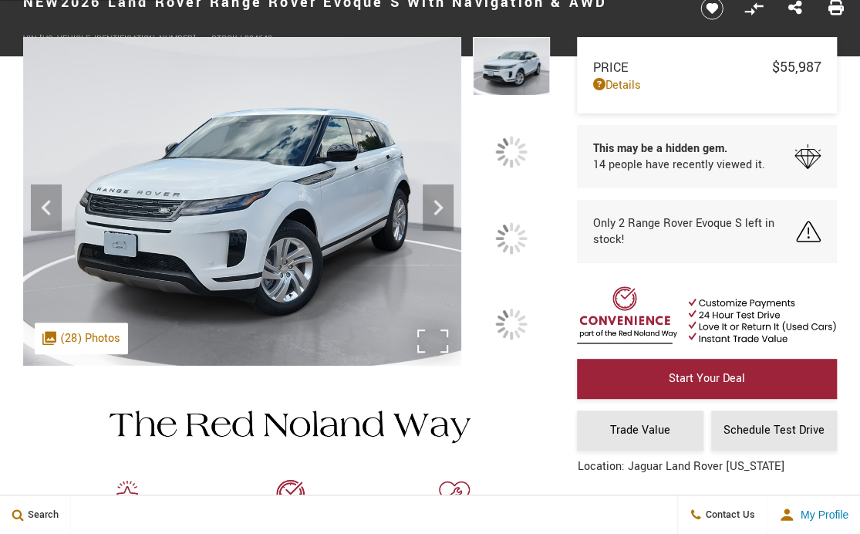
click at [90, 354] on div ".cls-1, .cls-3 { fill: #c50033; } .cls-1 { clip-rule: evenodd; } .cls-2 { clip-…" at bounding box center [81, 338] width 93 height 32
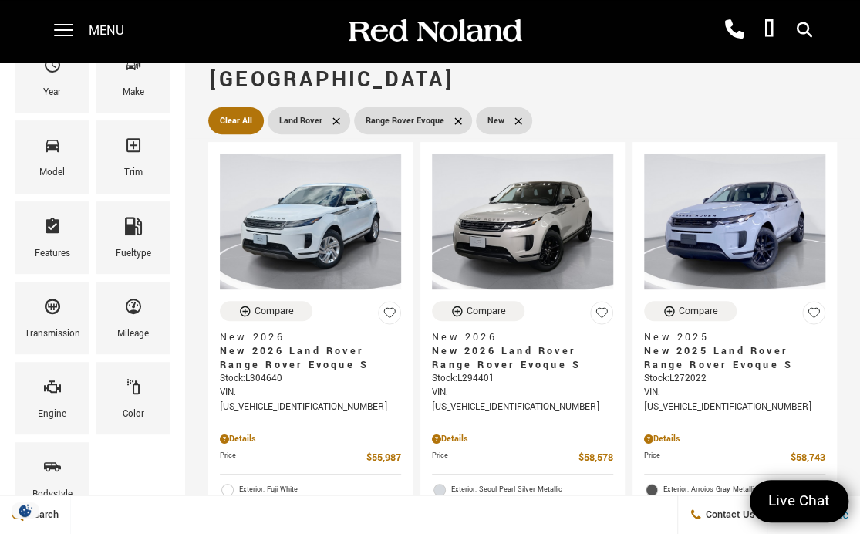
scroll to position [259, 0]
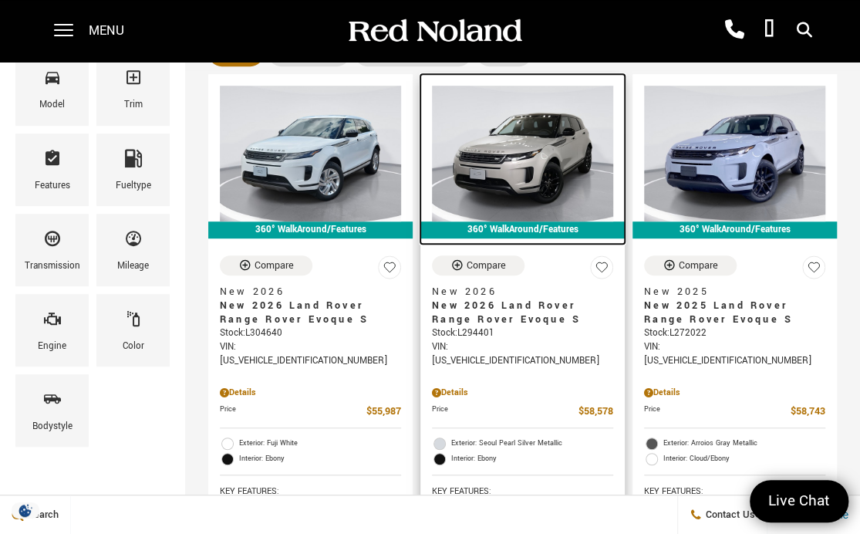
click at [565, 139] on img at bounding box center [522, 154] width 181 height 136
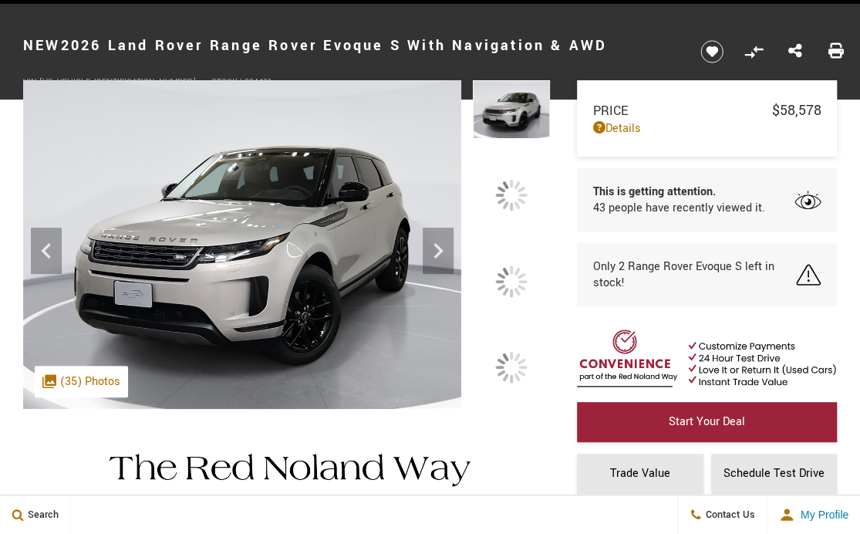
scroll to position [98, 0]
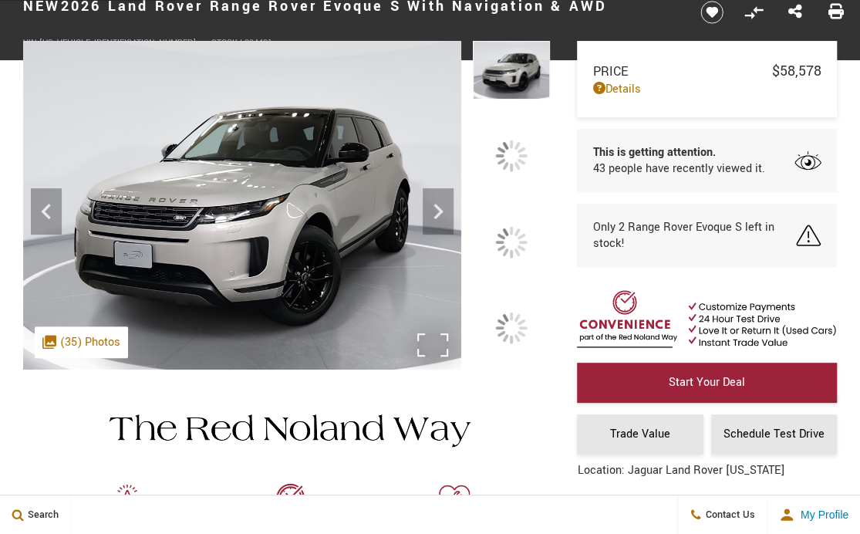
click at [89, 358] on div ".cls-1, .cls-3 { fill: #c50033; } .cls-1 { clip-rule: evenodd; } .cls-2 { clip-…" at bounding box center [81, 342] width 93 height 32
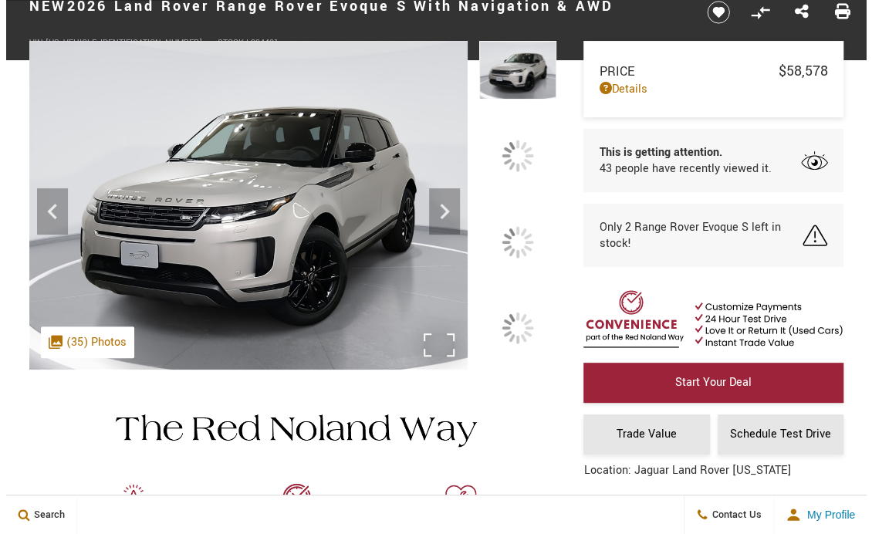
scroll to position [0, 0]
